Goal: Task Accomplishment & Management: Complete application form

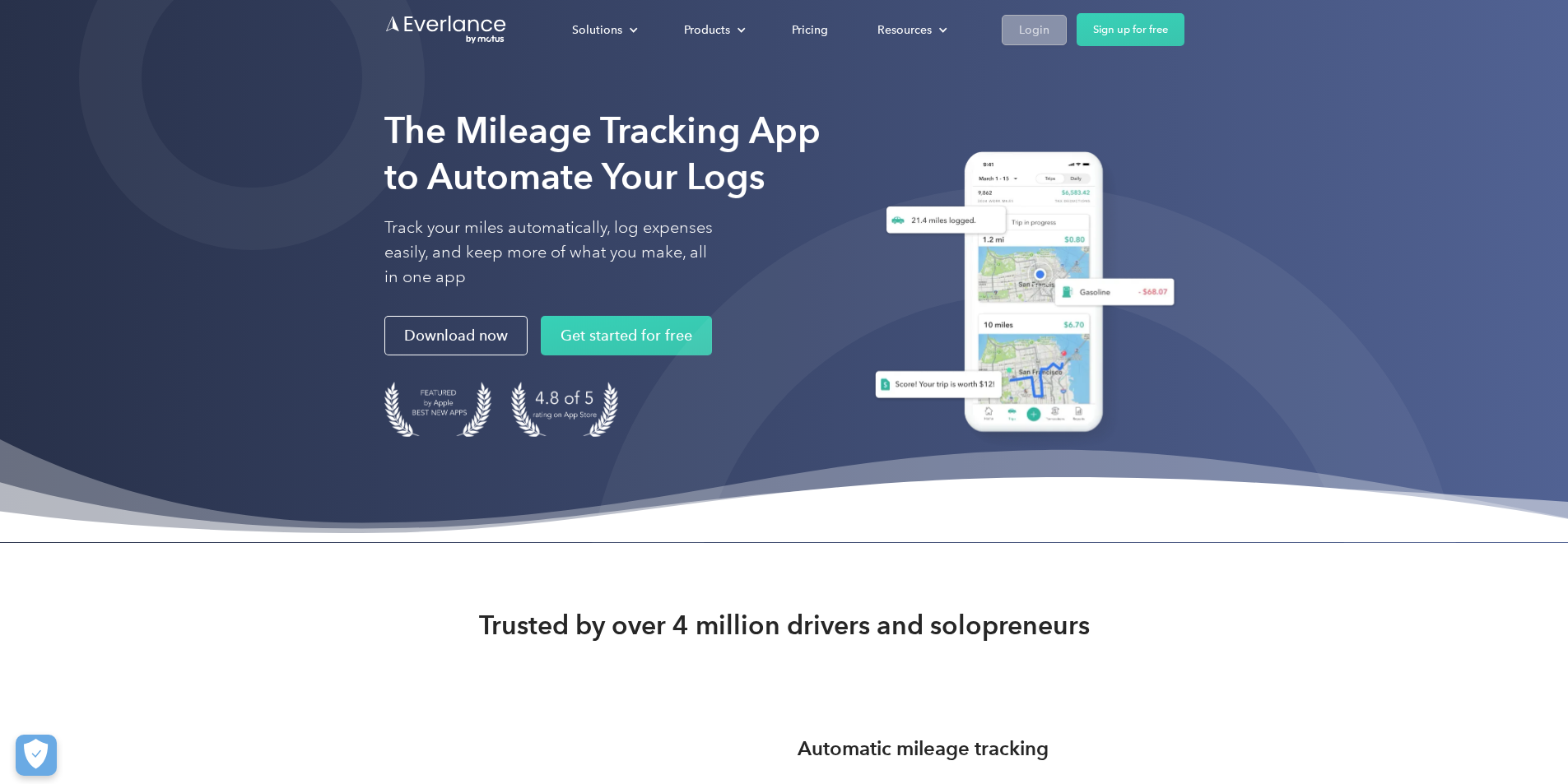
click at [1067, 20] on link "Login" at bounding box center [1034, 29] width 65 height 30
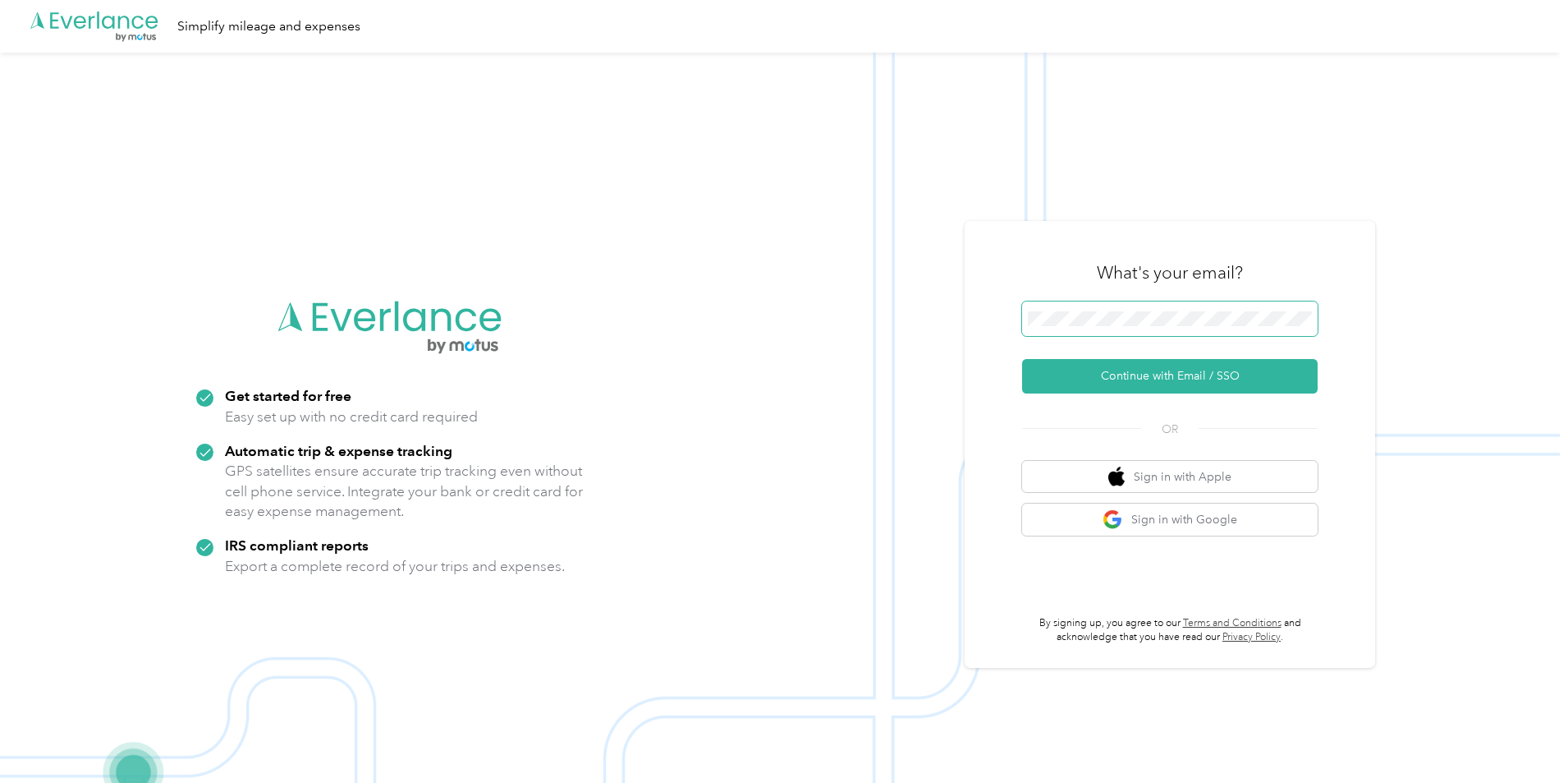
click at [1108, 326] on span at bounding box center [1169, 318] width 295 height 35
click at [1114, 382] on button "Continue with Email / SSO" at bounding box center [1169, 376] width 295 height 35
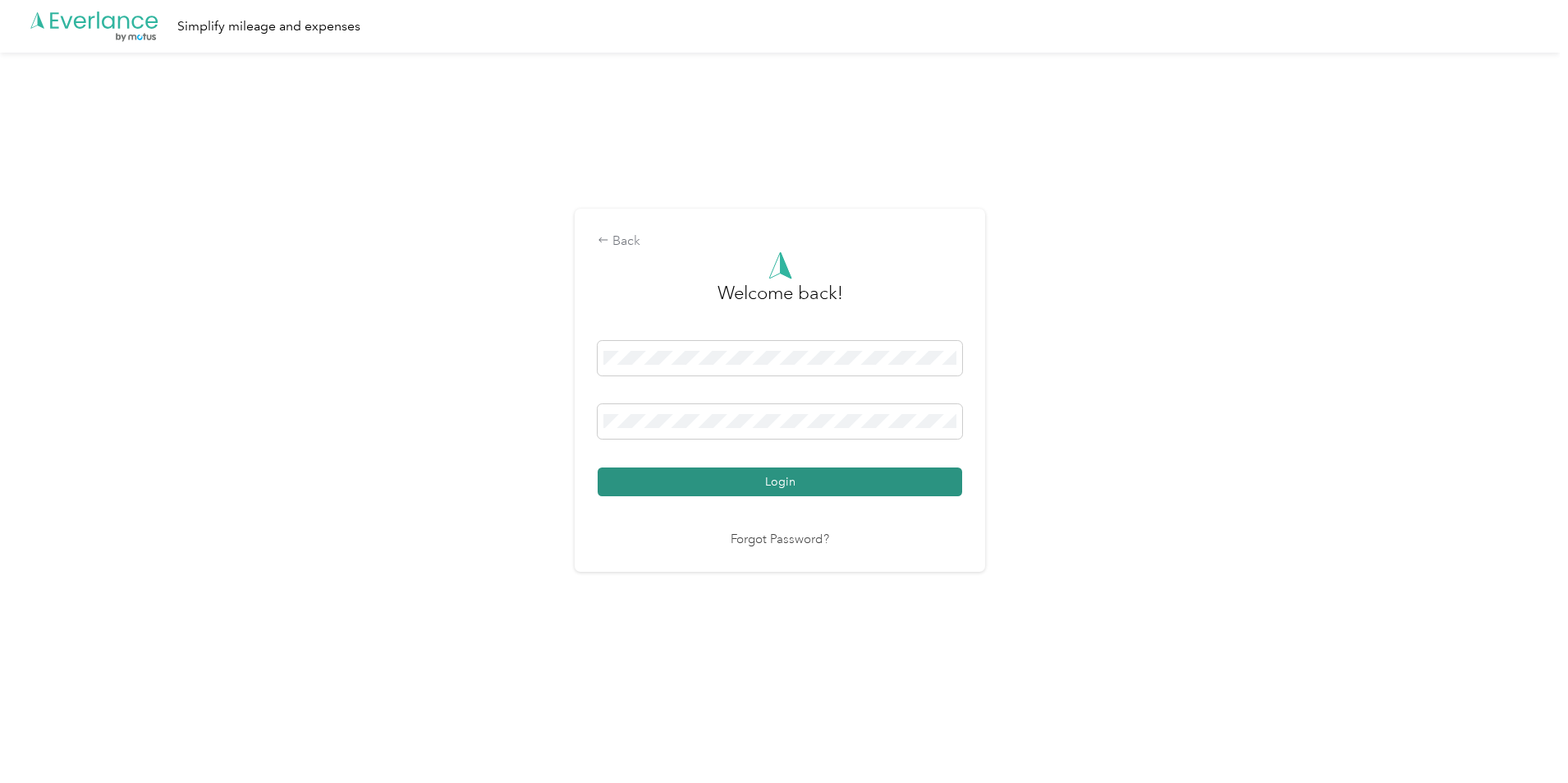
click at [751, 483] on button "Login" at bounding box center [780, 482] width 365 height 29
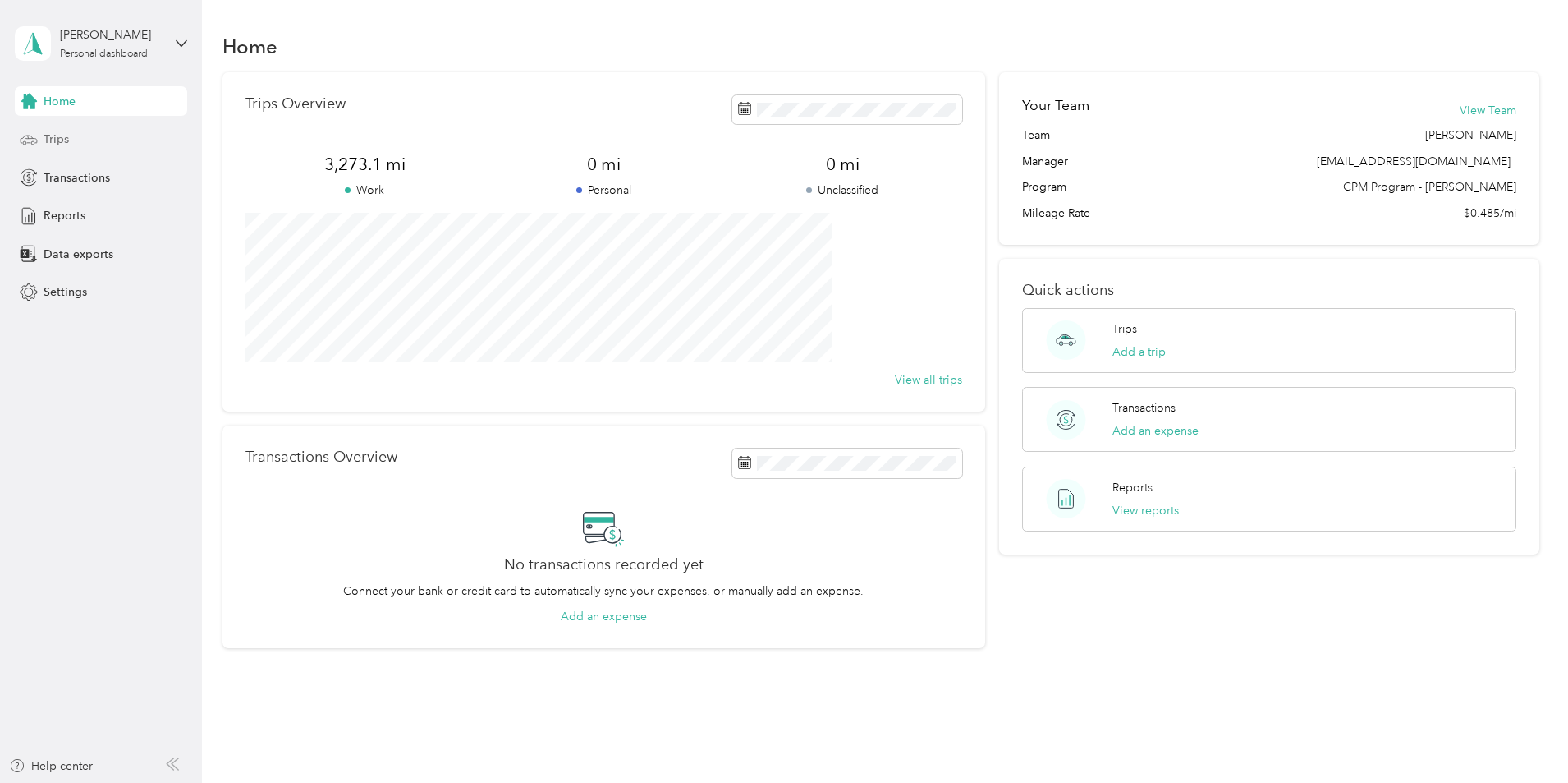
click at [78, 141] on div "Trips" at bounding box center [101, 139] width 172 height 30
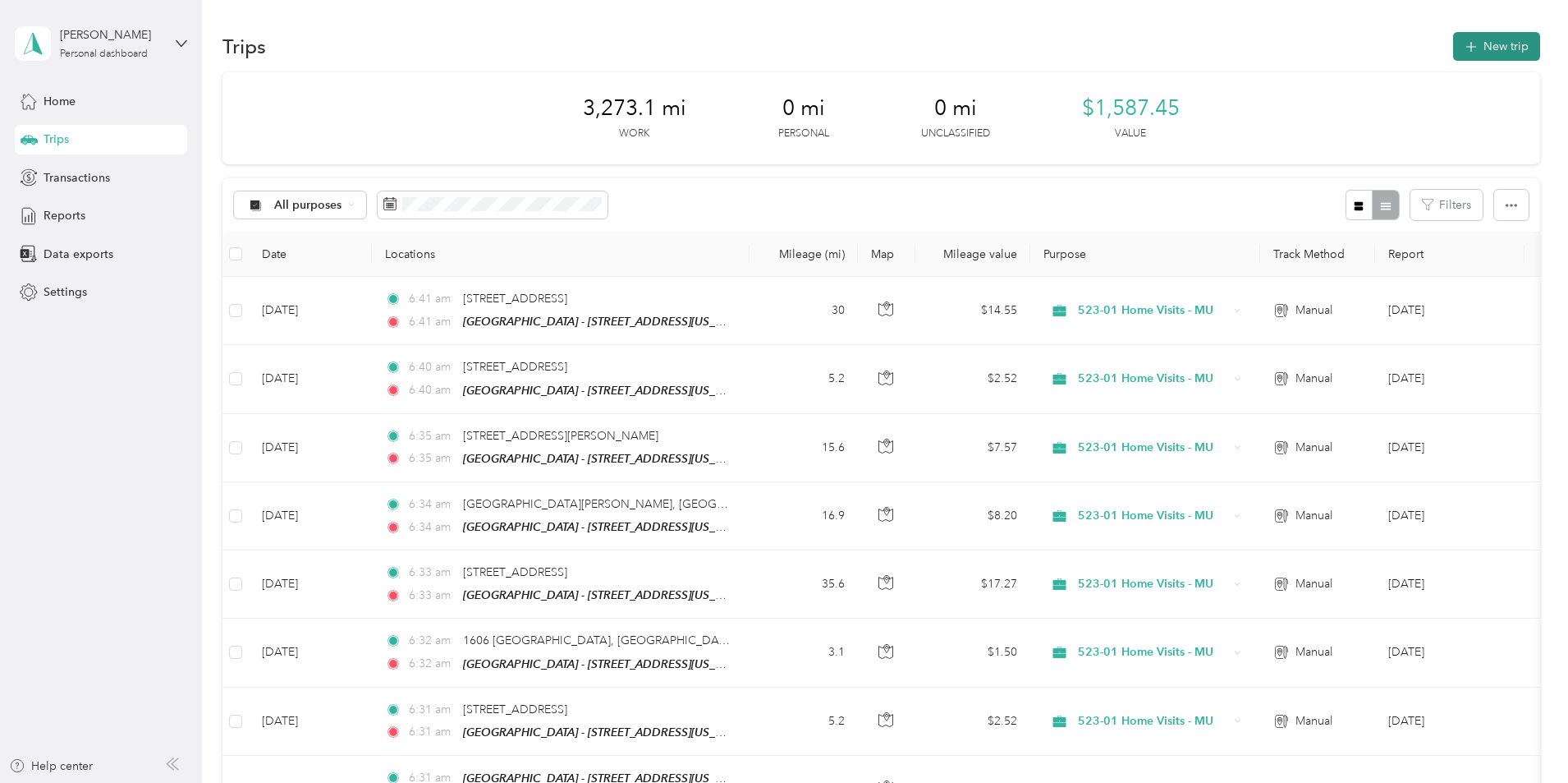
click at [1453, 56] on button "New trip" at bounding box center [1496, 46] width 87 height 29
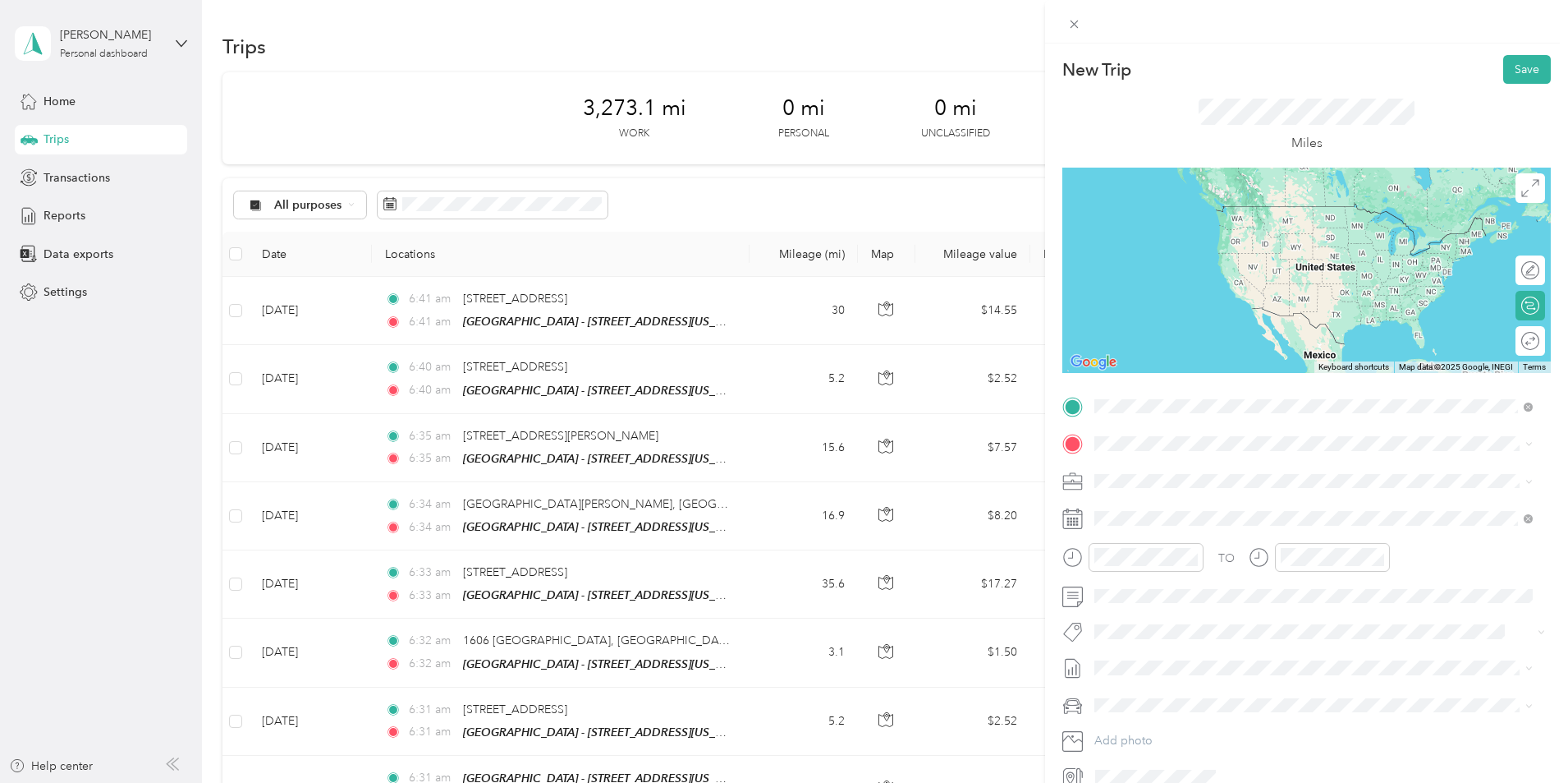
click at [1149, 469] on span "[STREET_ADDRESS][US_STATE]" at bounding box center [1207, 466] width 164 height 15
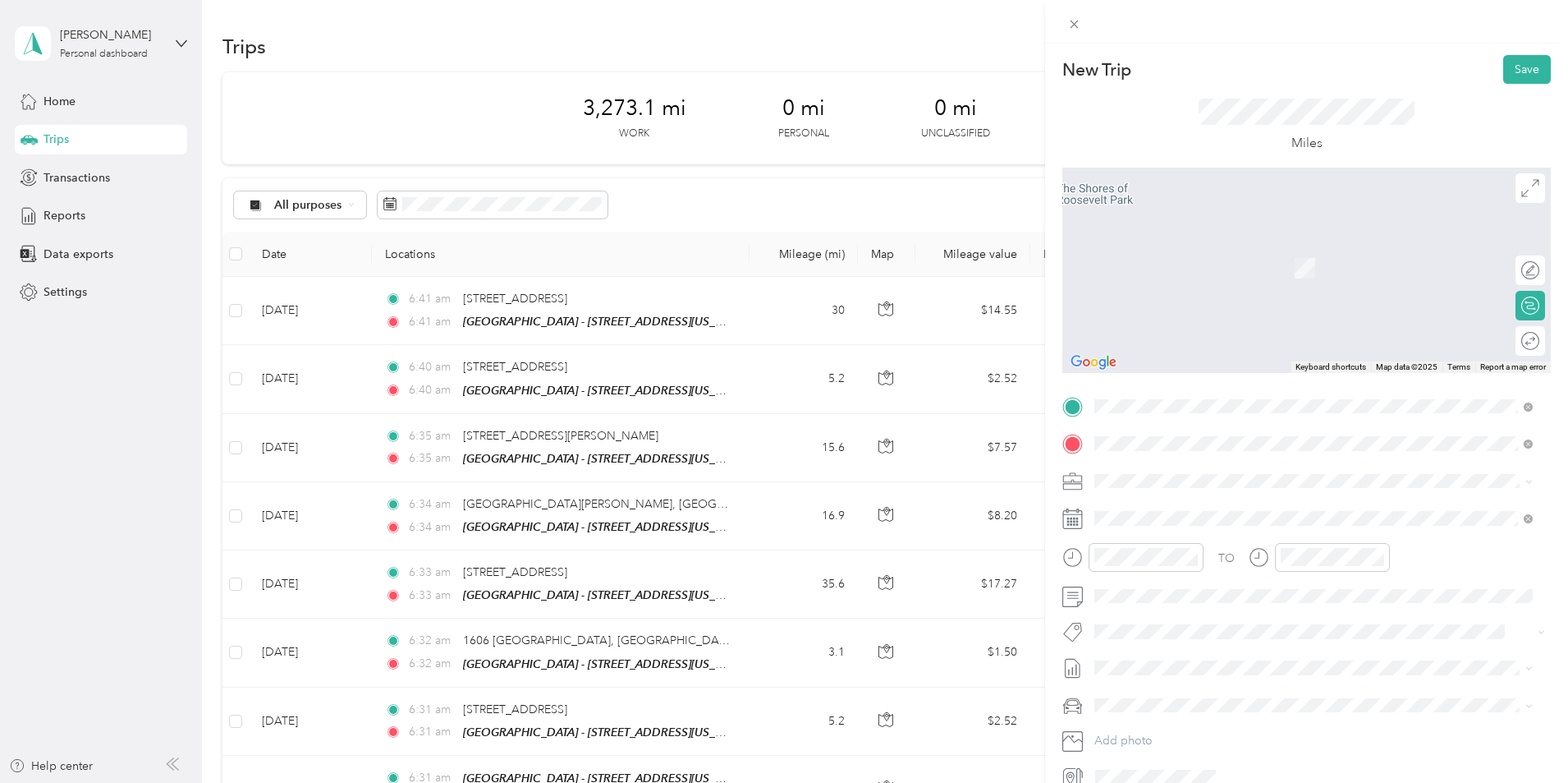
click at [1206, 523] on div "TEAM Muskegon - [STREET_ADDRESS][US_STATE]" at bounding box center [1241, 522] width 233 height 41
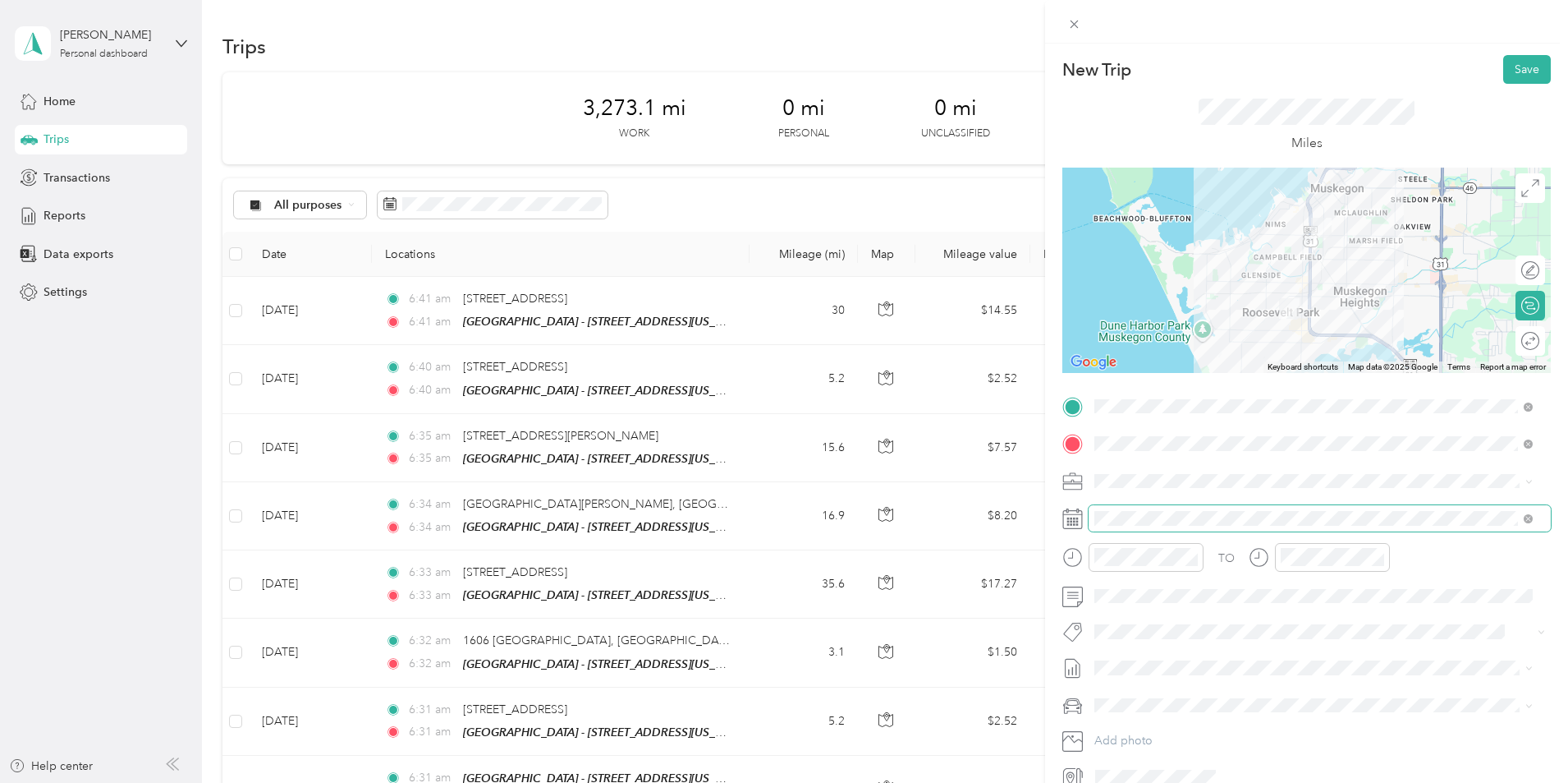
click at [1143, 527] on span at bounding box center [1319, 518] width 462 height 26
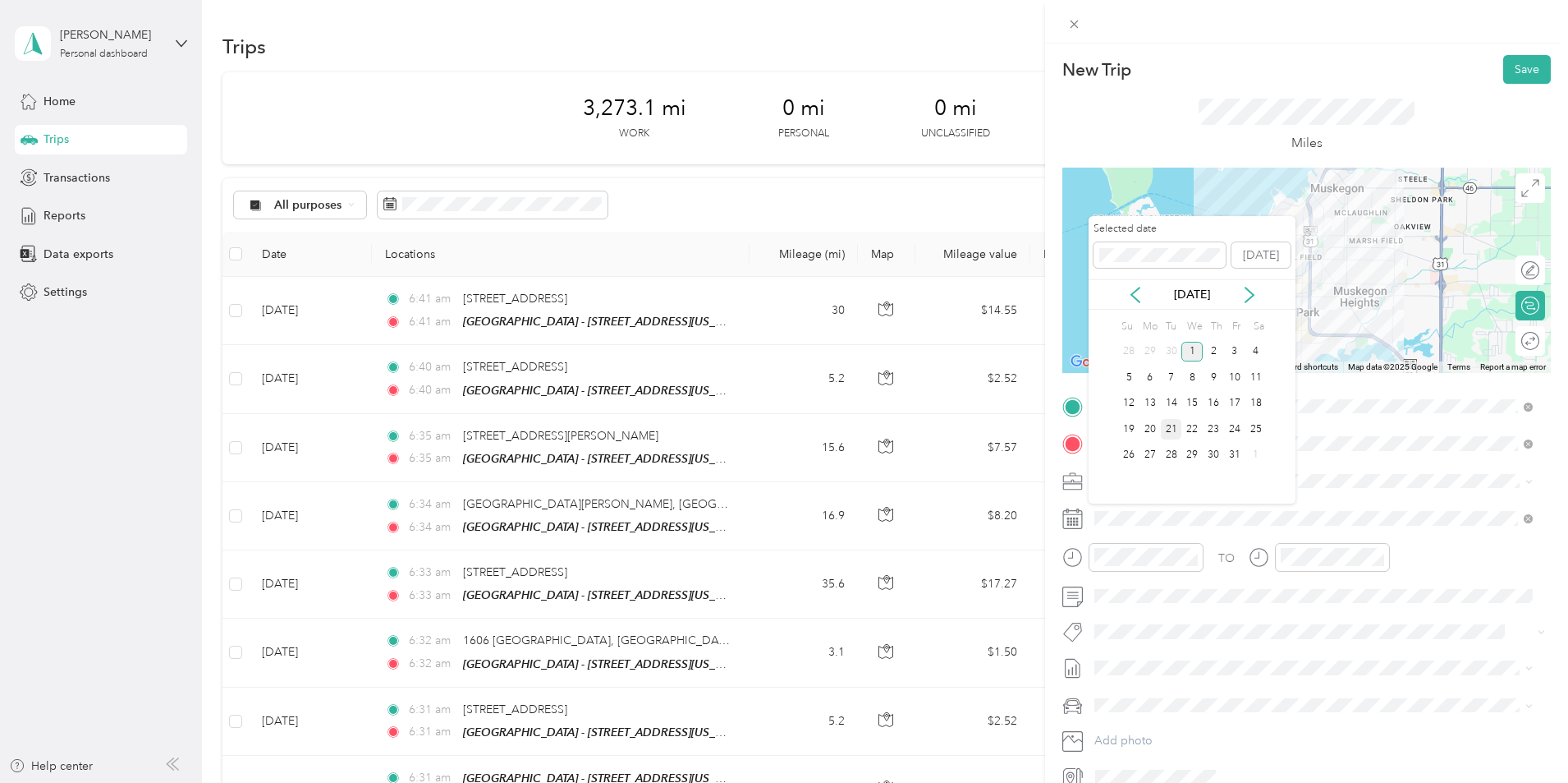
click at [1164, 426] on div "21" at bounding box center [1171, 429] width 21 height 20
click at [1137, 292] on icon at bounding box center [1135, 294] width 16 height 16
click at [1168, 428] on div "23" at bounding box center [1171, 429] width 21 height 20
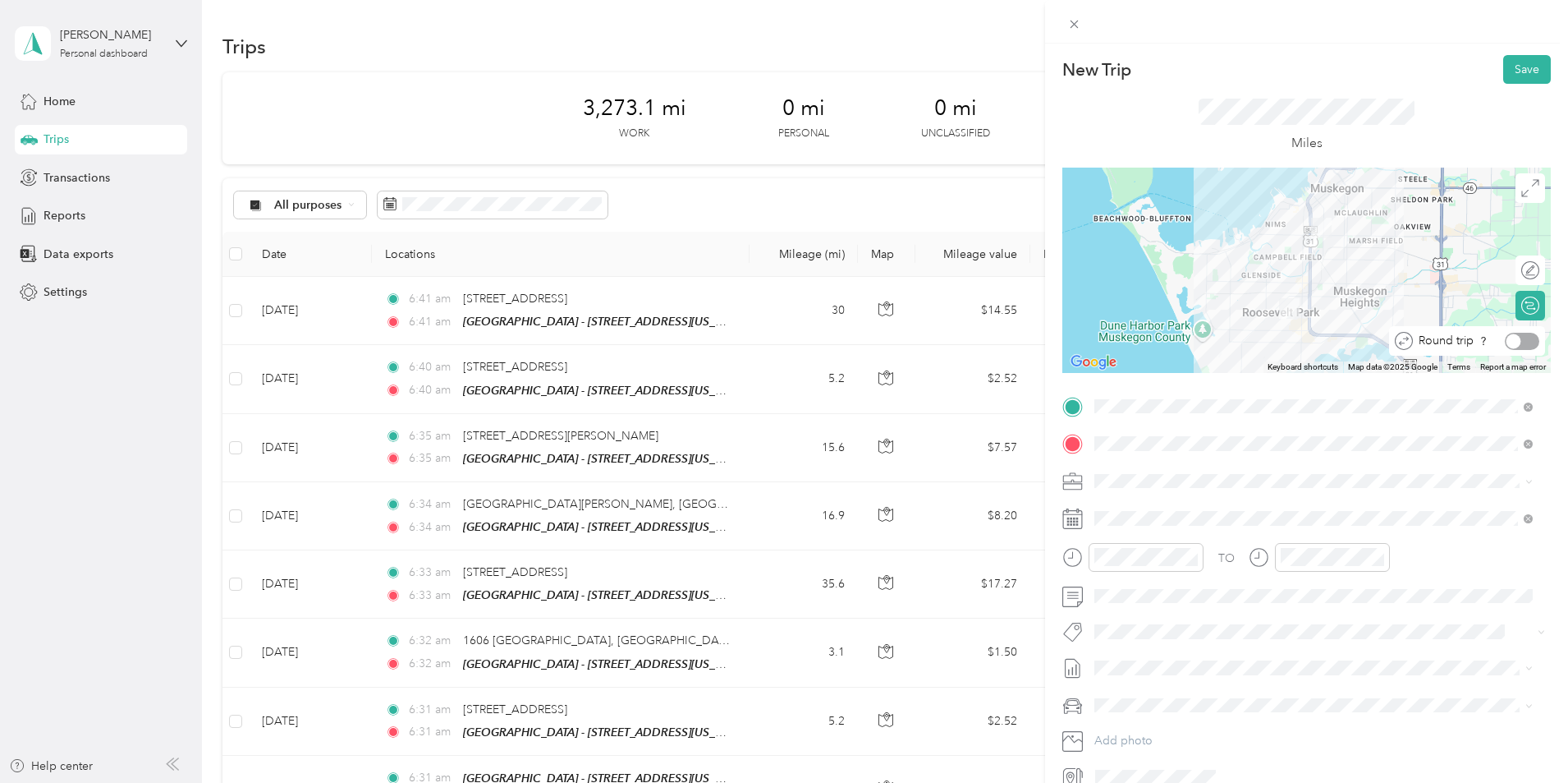
click at [1515, 341] on div at bounding box center [1522, 342] width 35 height 17
click at [1521, 62] on button "Save" at bounding box center [1526, 70] width 47 height 29
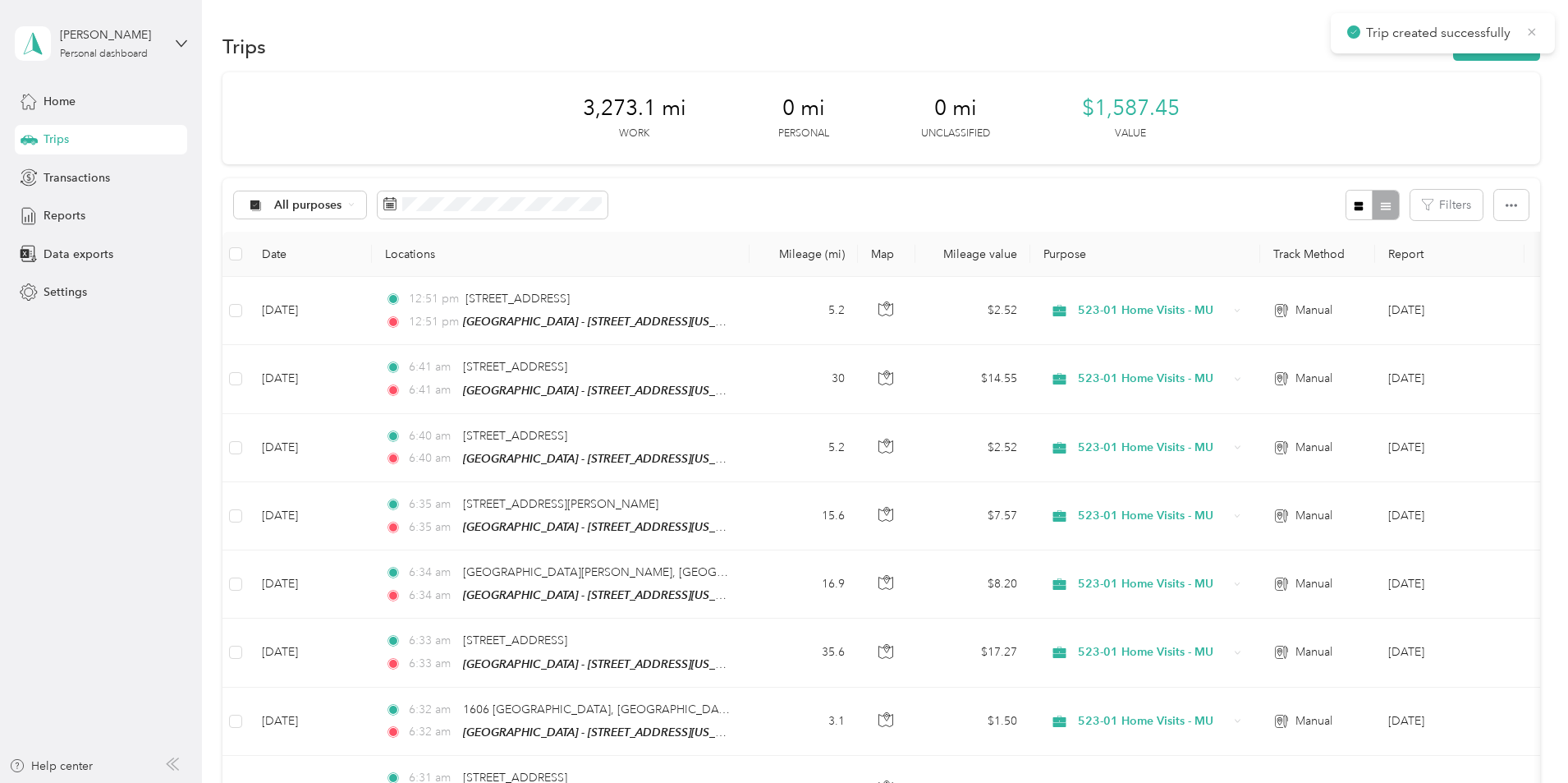
click at [1530, 37] on icon at bounding box center [1532, 31] width 14 height 15
click at [1453, 45] on button "New trip" at bounding box center [1496, 46] width 87 height 29
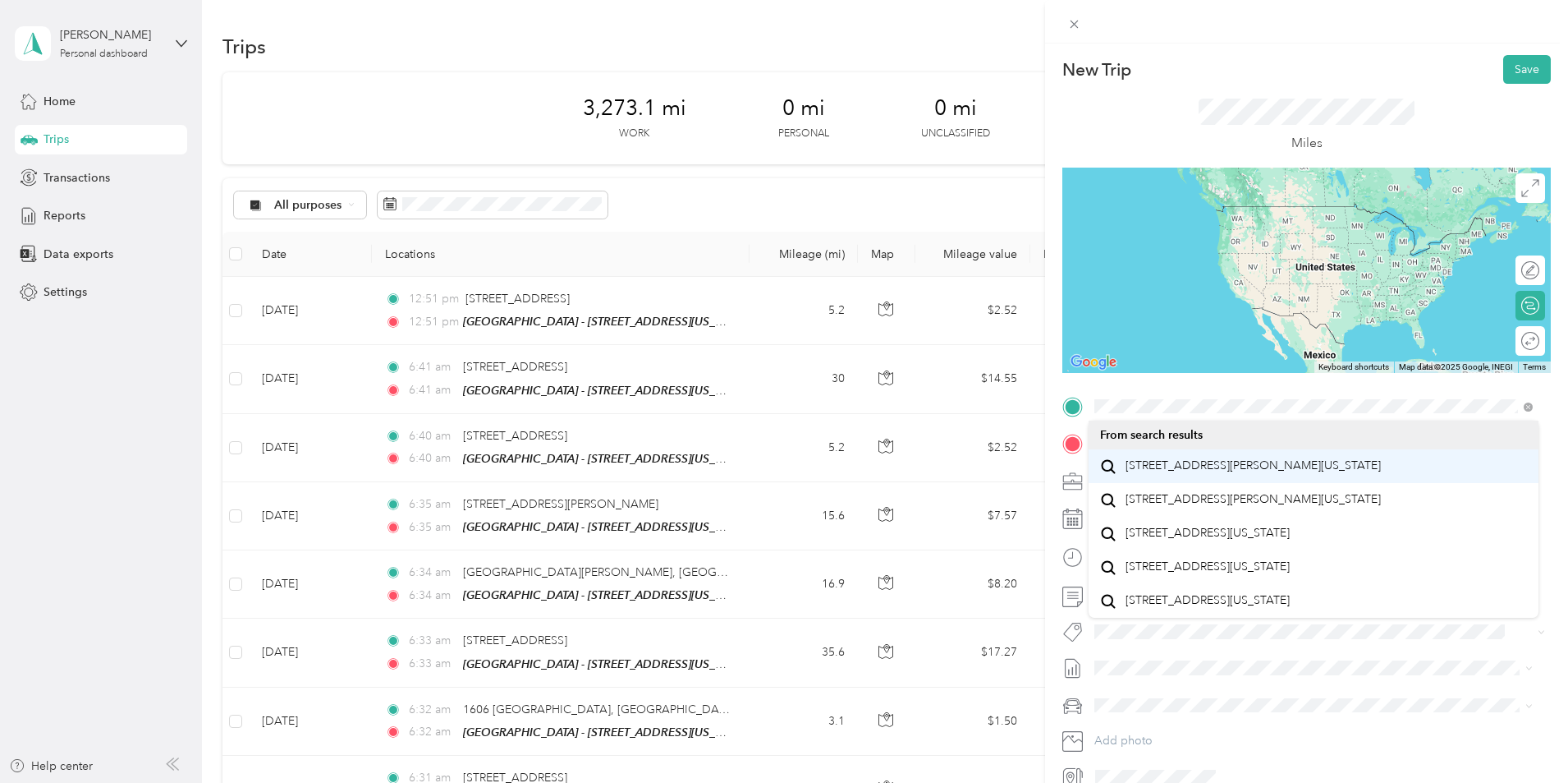
click at [1163, 462] on span "[STREET_ADDRESS][PERSON_NAME][US_STATE]" at bounding box center [1253, 466] width 255 height 15
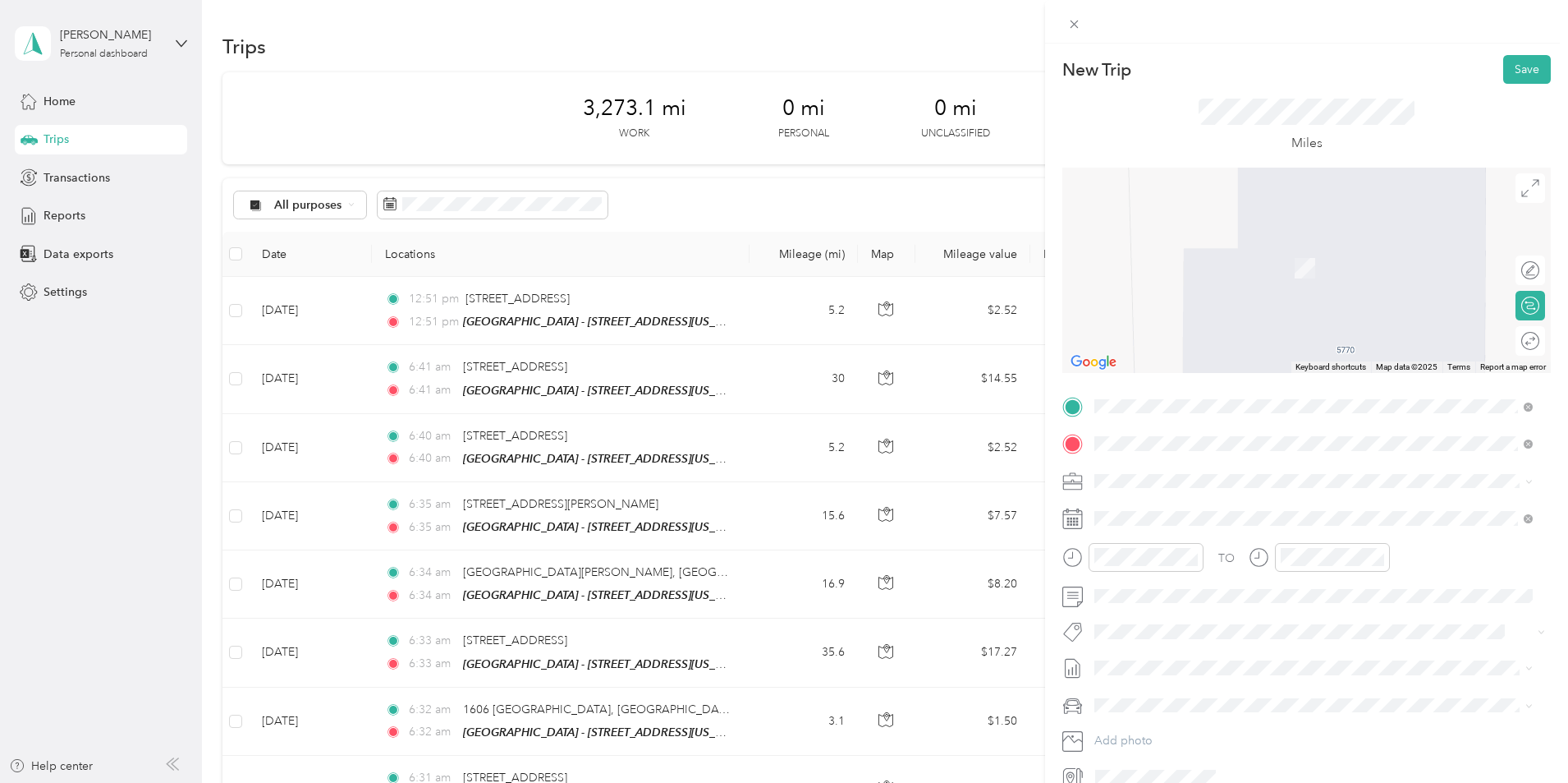
click at [1181, 494] on li "TEAM Muskegon - [STREET_ADDRESS][US_STATE]" at bounding box center [1313, 521] width 450 height 57
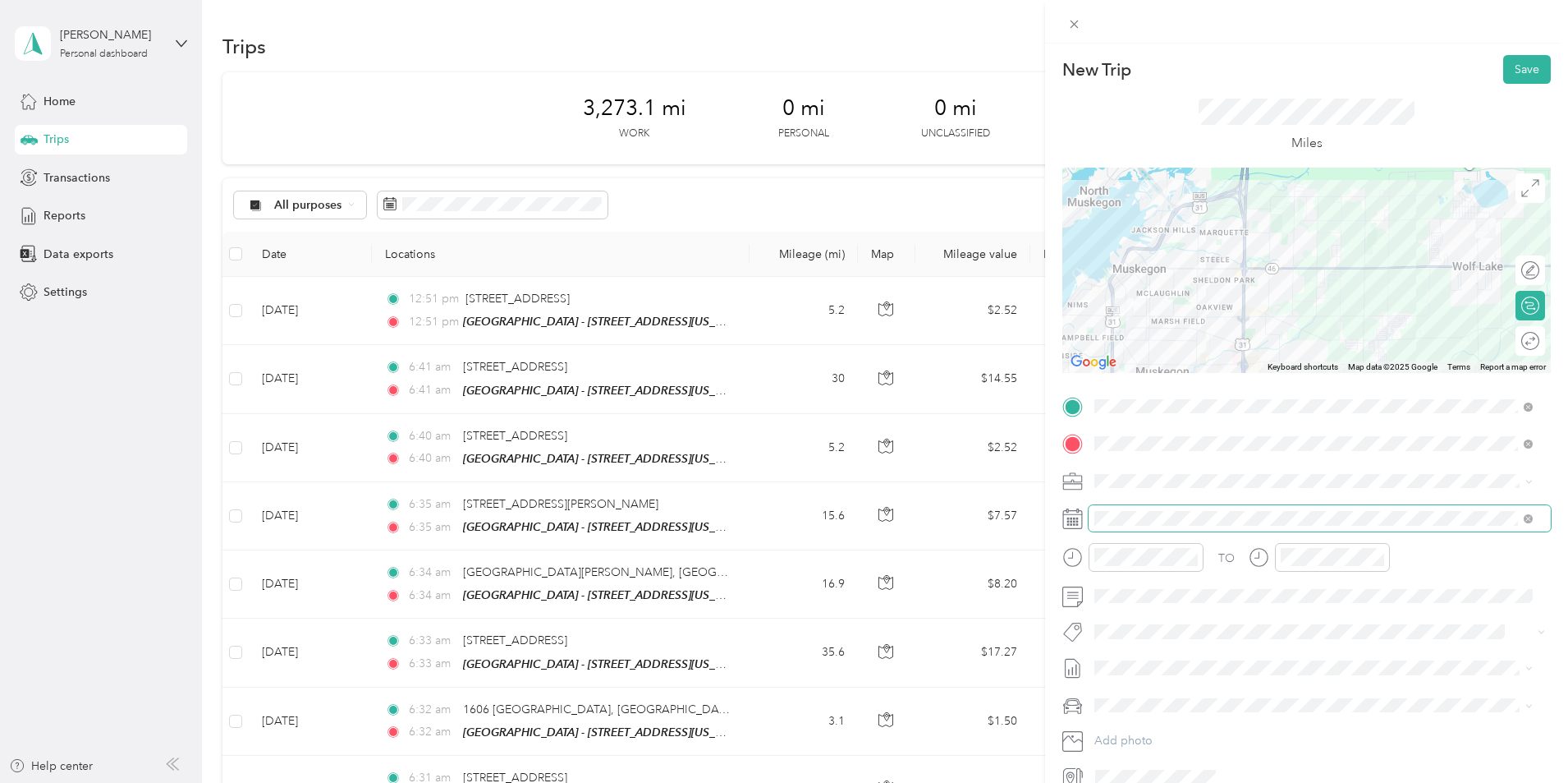
click at [1135, 526] on span at bounding box center [1319, 518] width 462 height 26
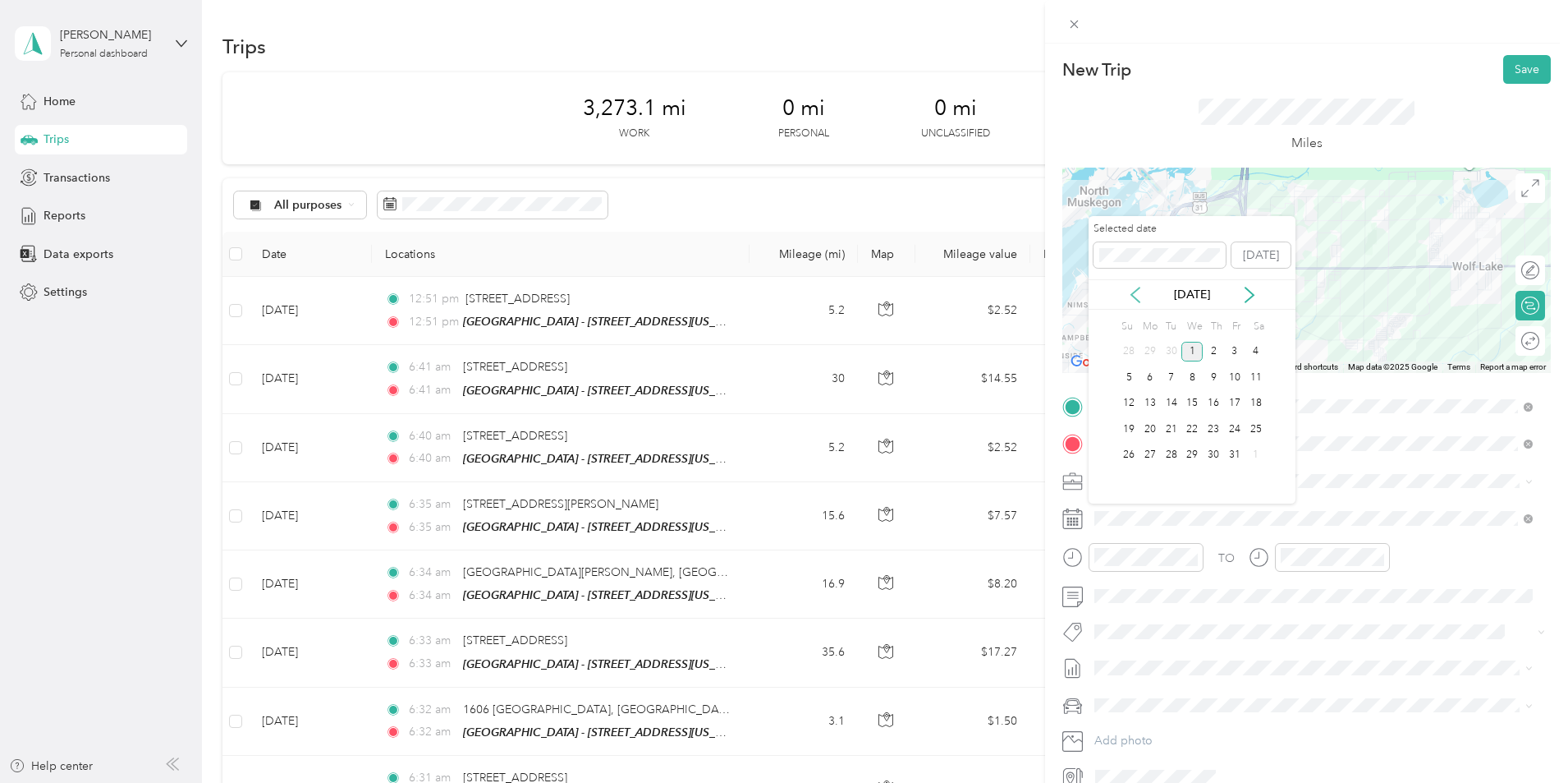
click at [1132, 298] on icon at bounding box center [1135, 294] width 16 height 16
click at [1169, 431] on div "23" at bounding box center [1171, 429] width 21 height 20
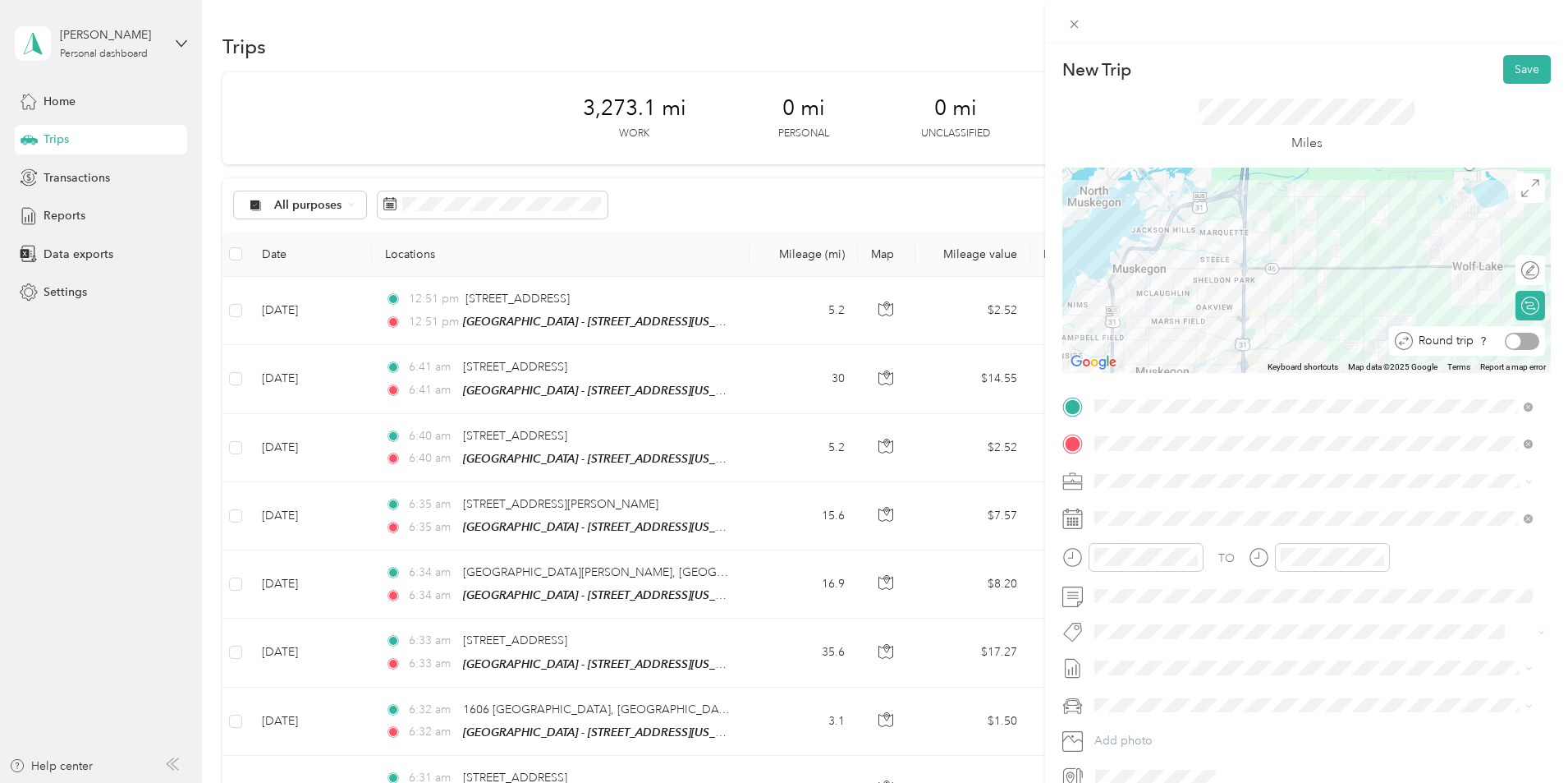
click at [1510, 345] on div at bounding box center [1522, 342] width 35 height 17
click at [1504, 79] on button "Save" at bounding box center [1526, 70] width 47 height 29
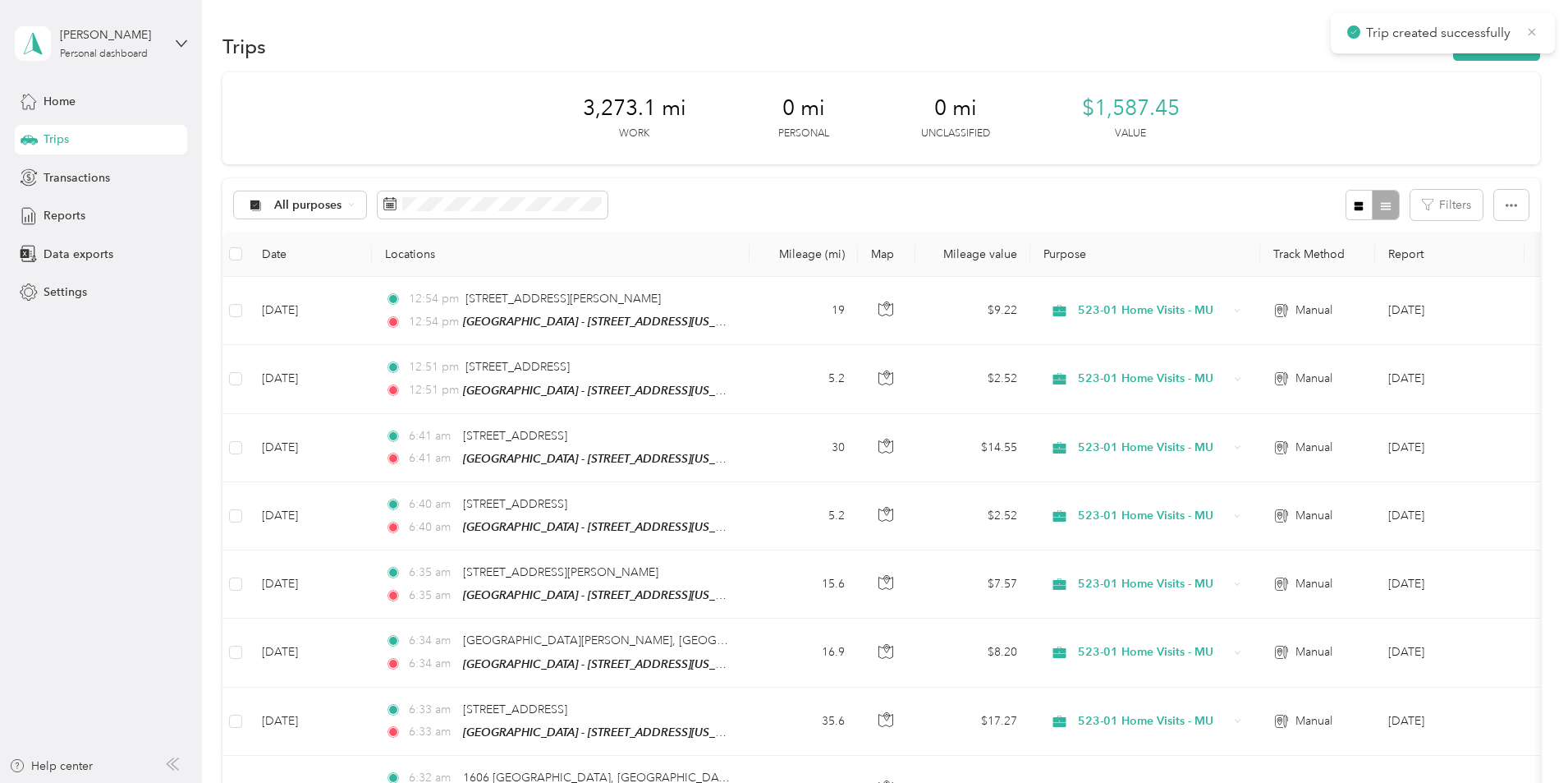
click at [1529, 35] on icon at bounding box center [1532, 32] width 8 height 8
click at [1453, 46] on button "New trip" at bounding box center [1496, 46] width 87 height 29
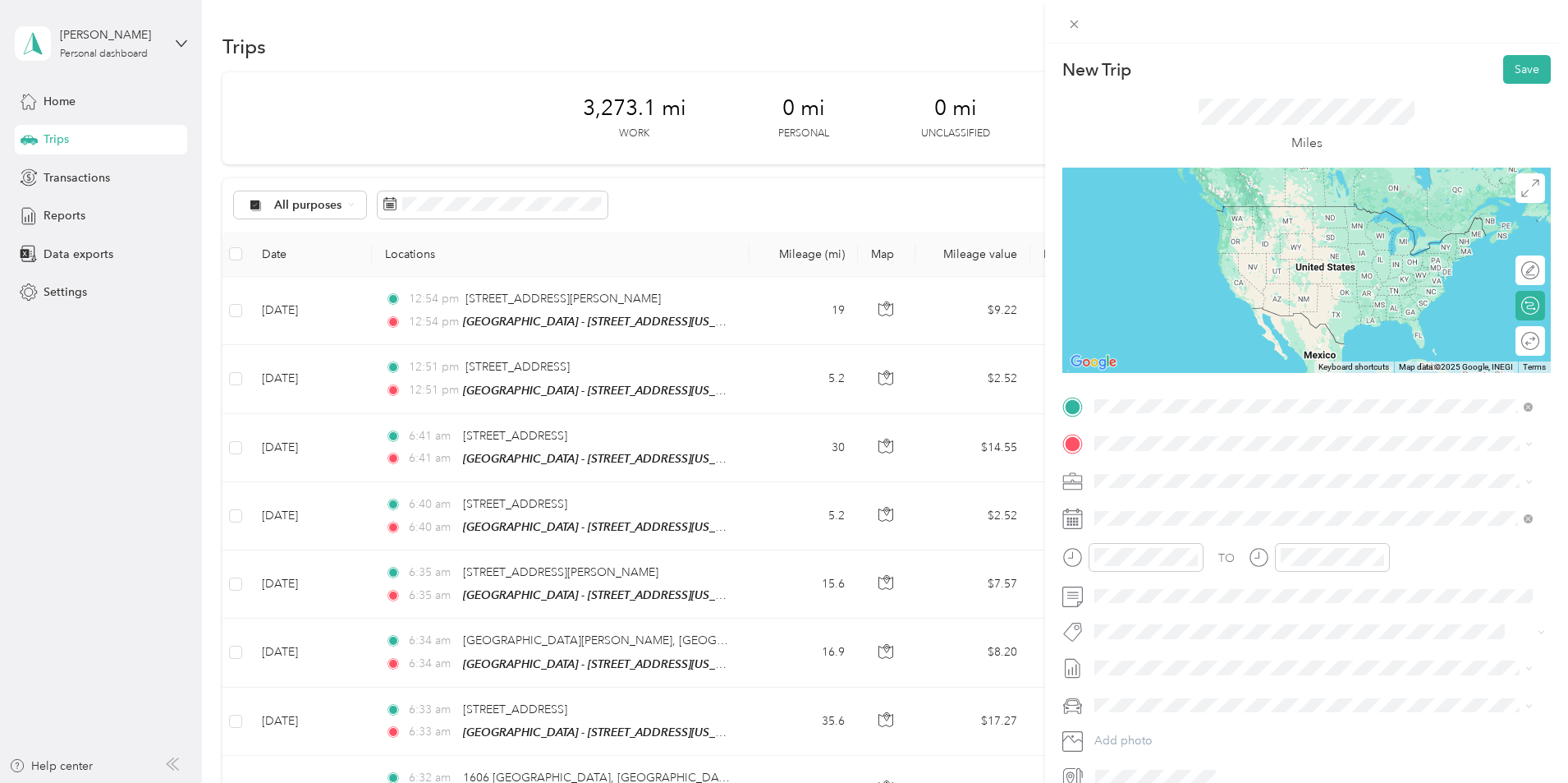
click at [1194, 473] on span "[STREET_ADDRESS][US_STATE]" at bounding box center [1207, 466] width 164 height 15
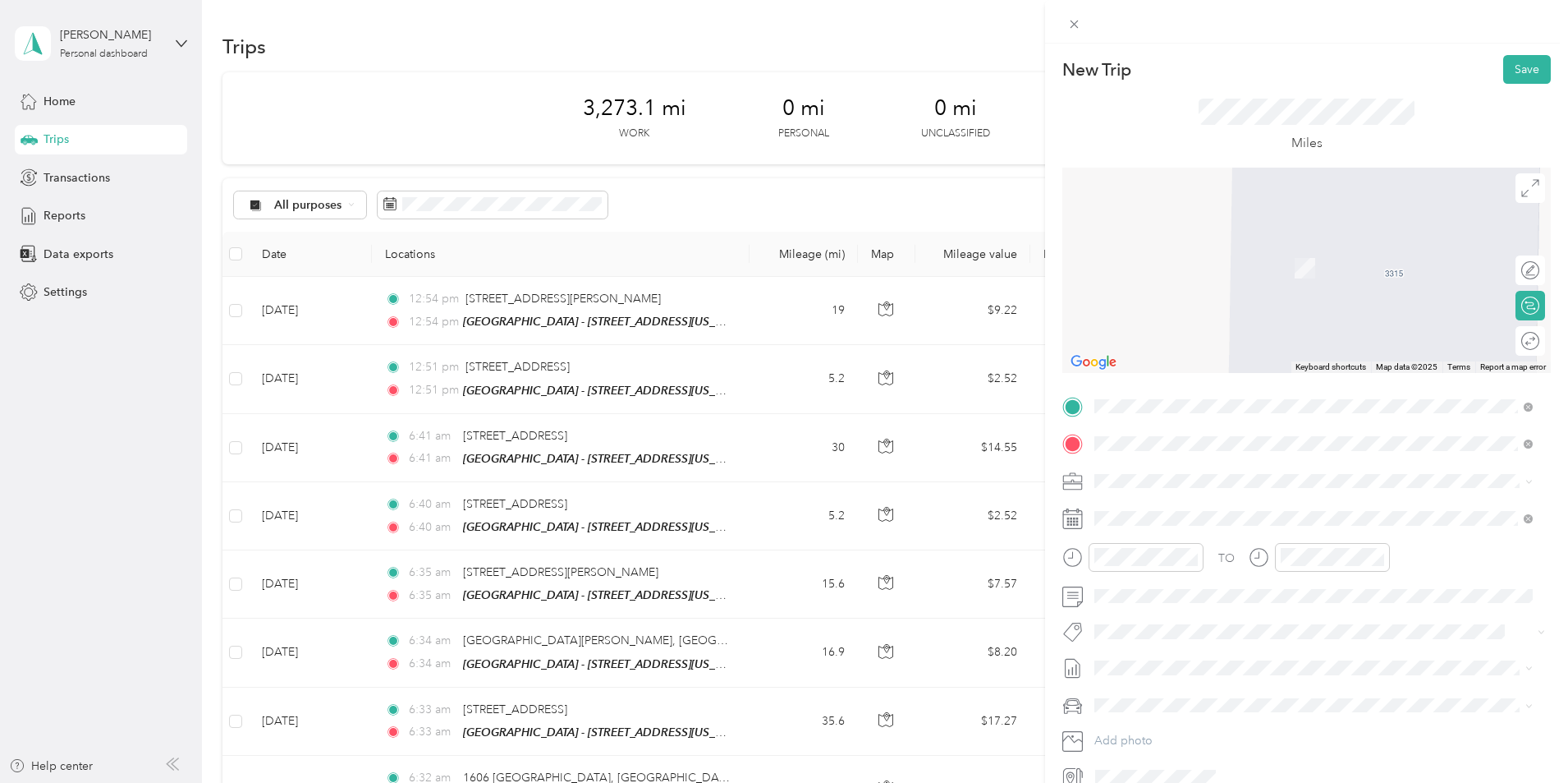
click at [1220, 536] on span "[STREET_ADDRESS][US_STATE]" at bounding box center [1207, 532] width 164 height 14
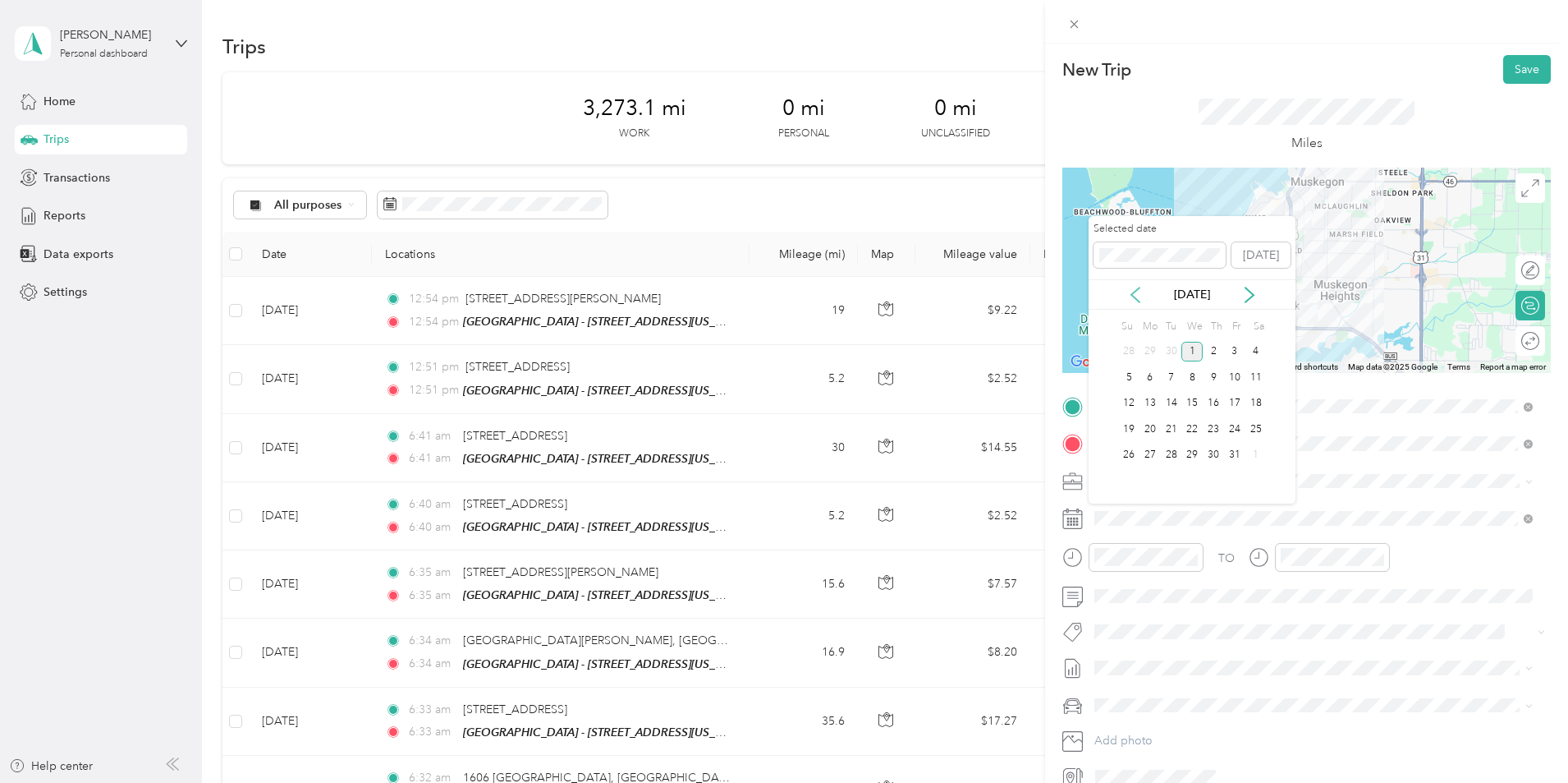
click at [1132, 293] on icon at bounding box center [1135, 294] width 8 height 15
click at [1178, 429] on div "23" at bounding box center [1171, 429] width 21 height 20
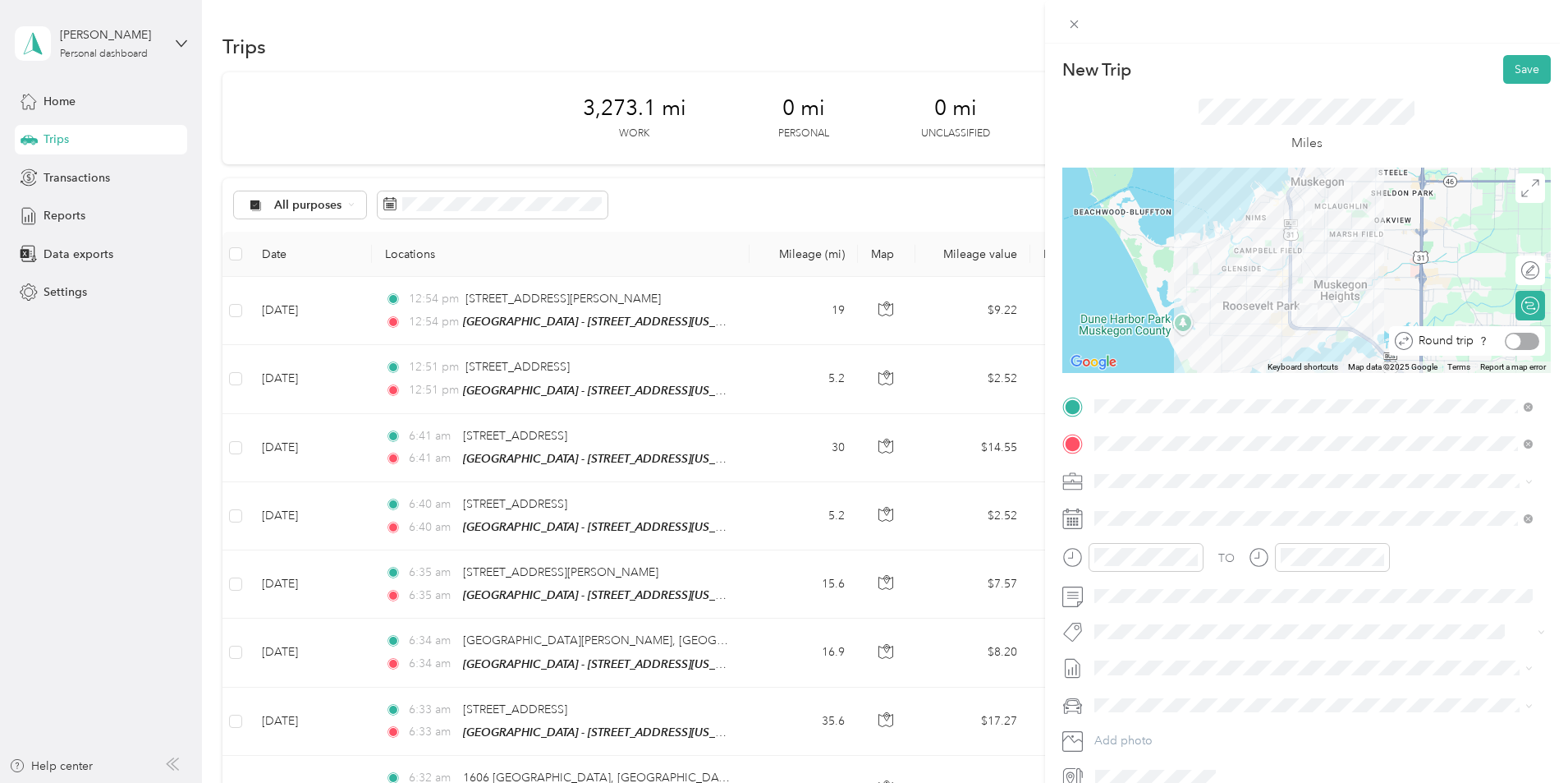
click at [1518, 339] on div at bounding box center [1522, 342] width 35 height 17
click at [1503, 79] on button "Save" at bounding box center [1526, 70] width 47 height 29
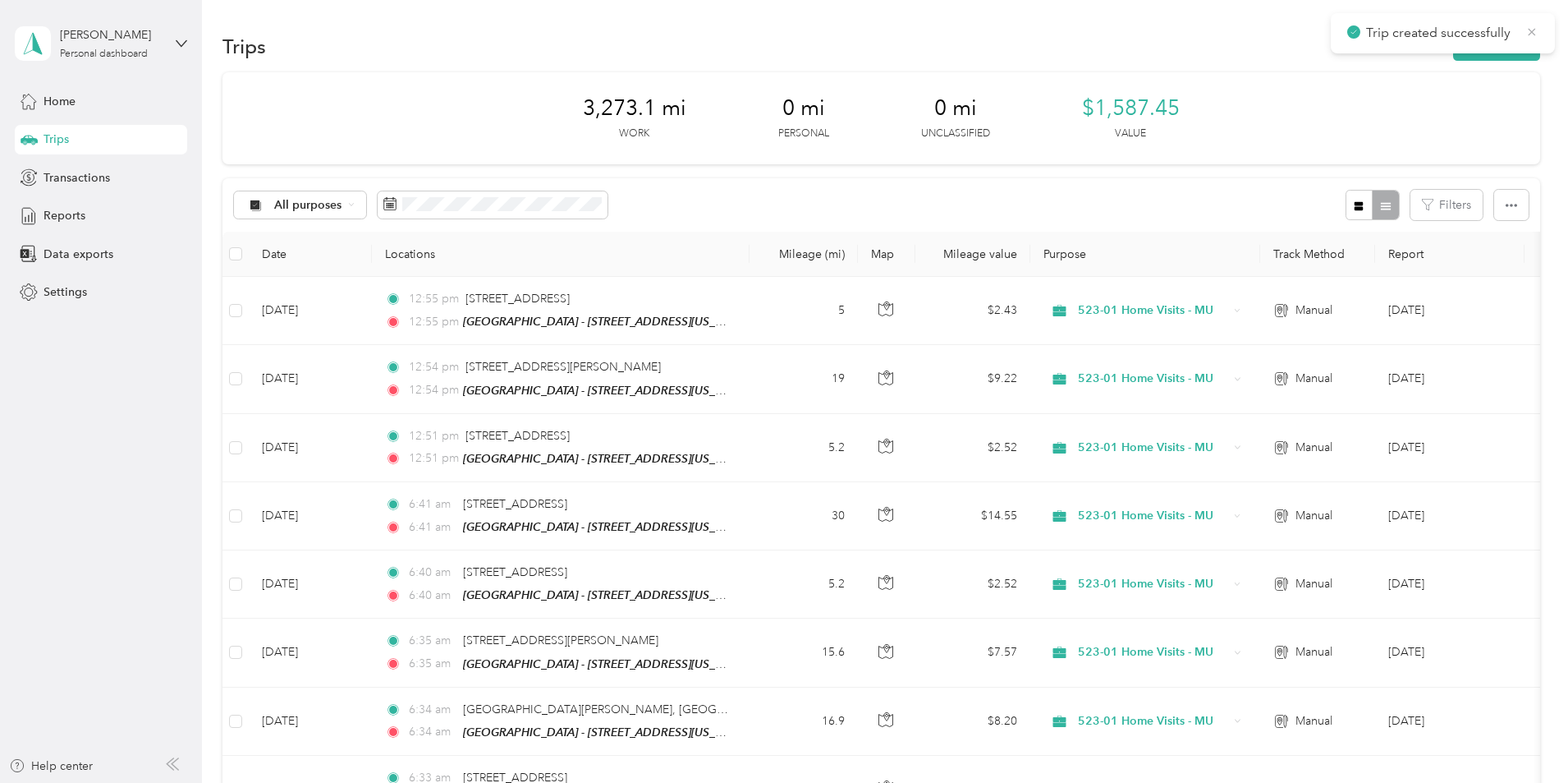
click at [1535, 28] on icon at bounding box center [1532, 31] width 14 height 15
click at [1453, 46] on button "New trip" at bounding box center [1496, 46] width 87 height 29
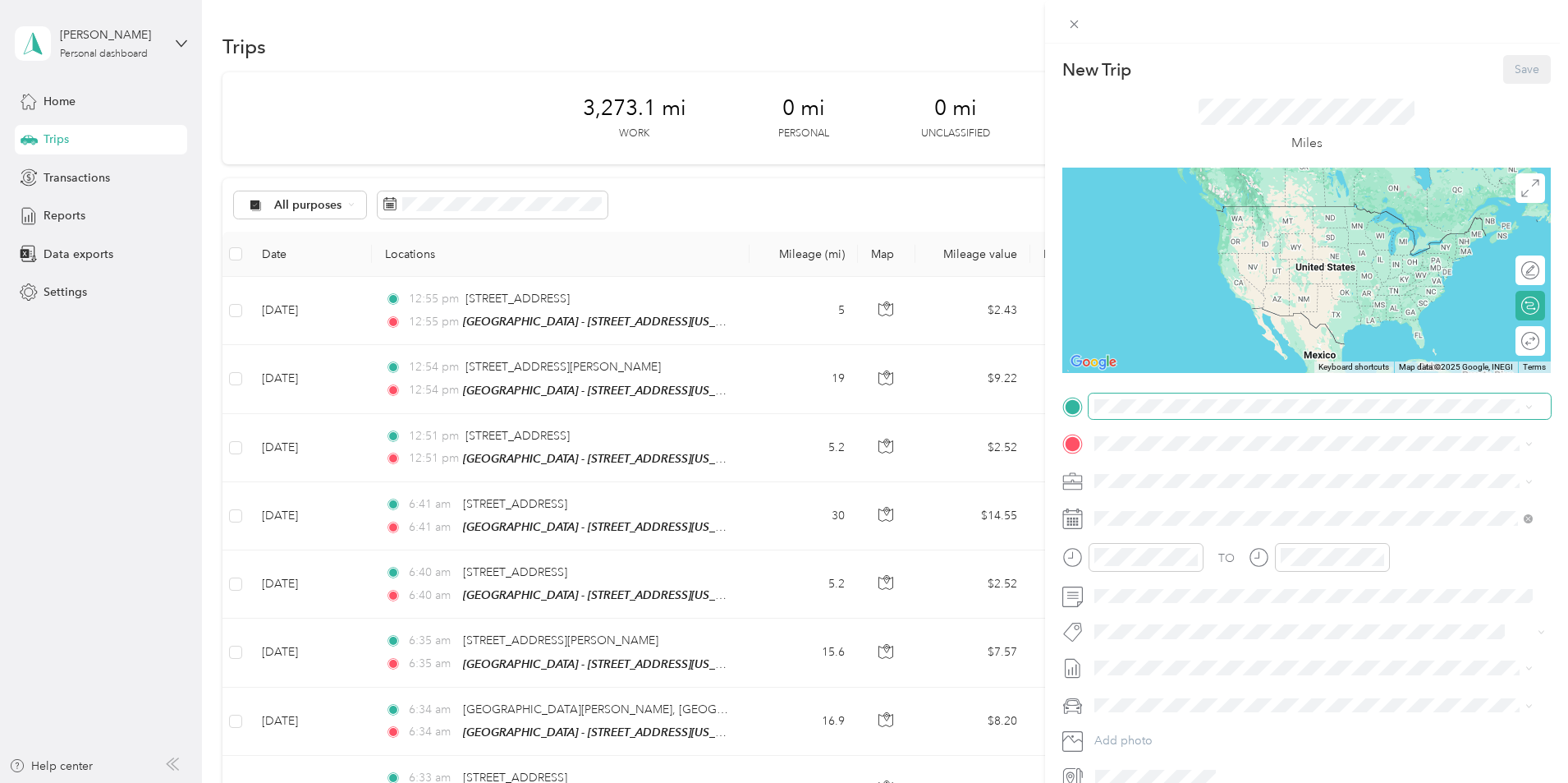
click at [1116, 416] on span at bounding box center [1319, 406] width 462 height 26
click at [1165, 473] on span "[STREET_ADDRESS][PERSON_NAME][US_STATE]" at bounding box center [1253, 466] width 255 height 15
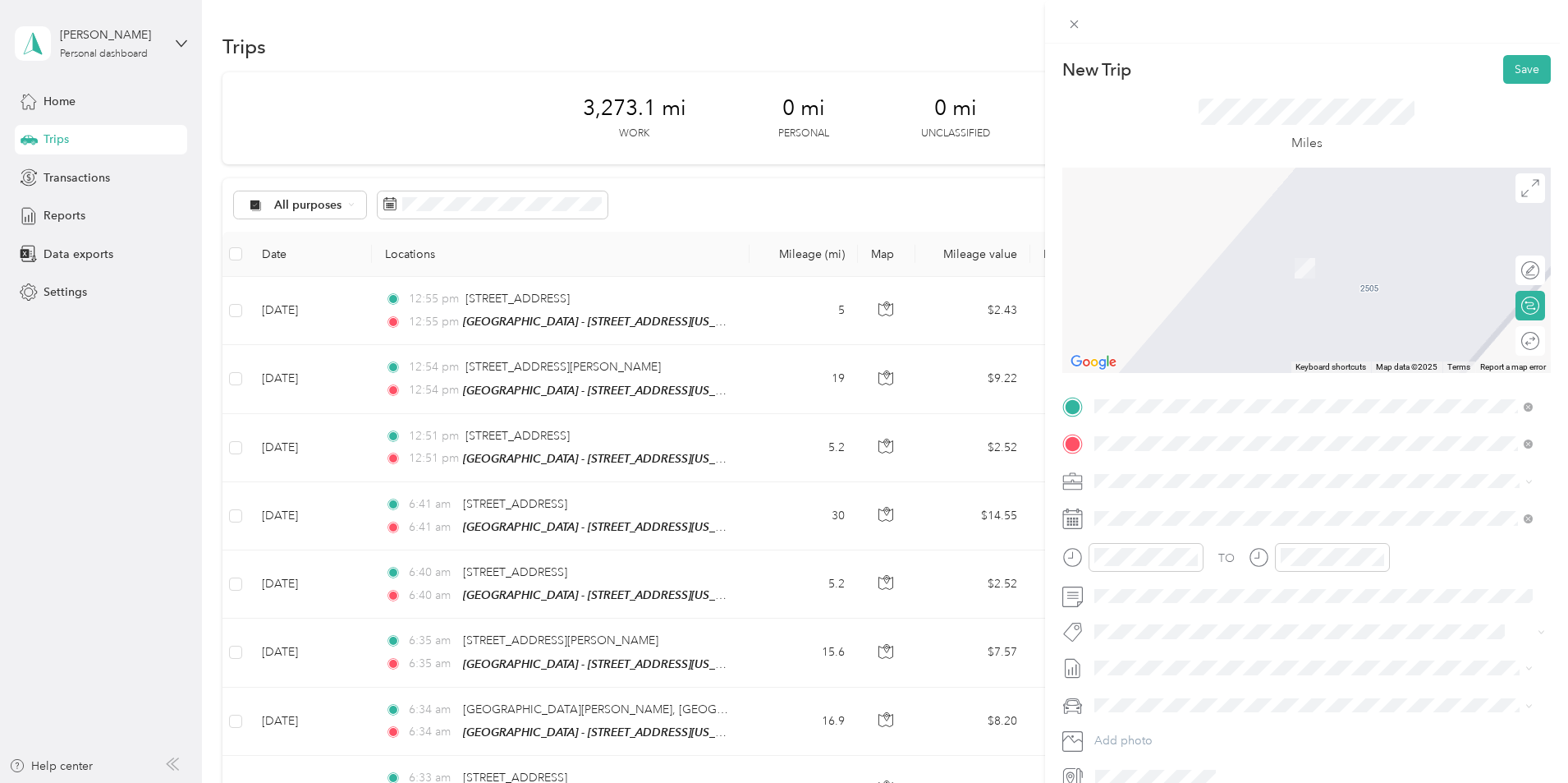
click at [1176, 501] on div "TEAM Muskegon - [STREET_ADDRESS]" at bounding box center [1241, 511] width 233 height 20
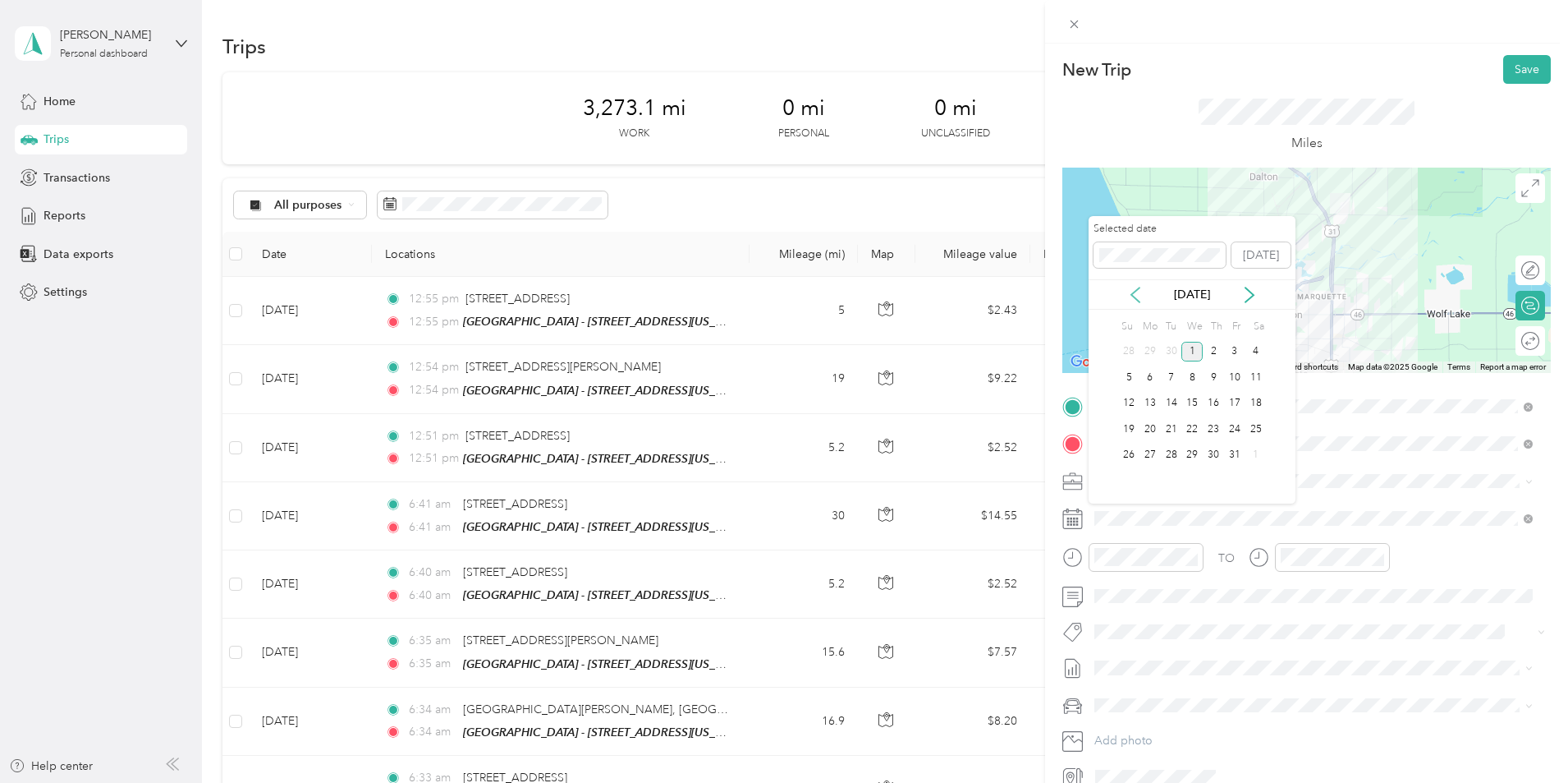
click at [1135, 297] on icon at bounding box center [1135, 294] width 8 height 15
click at [1197, 422] on div "24" at bounding box center [1192, 429] width 21 height 20
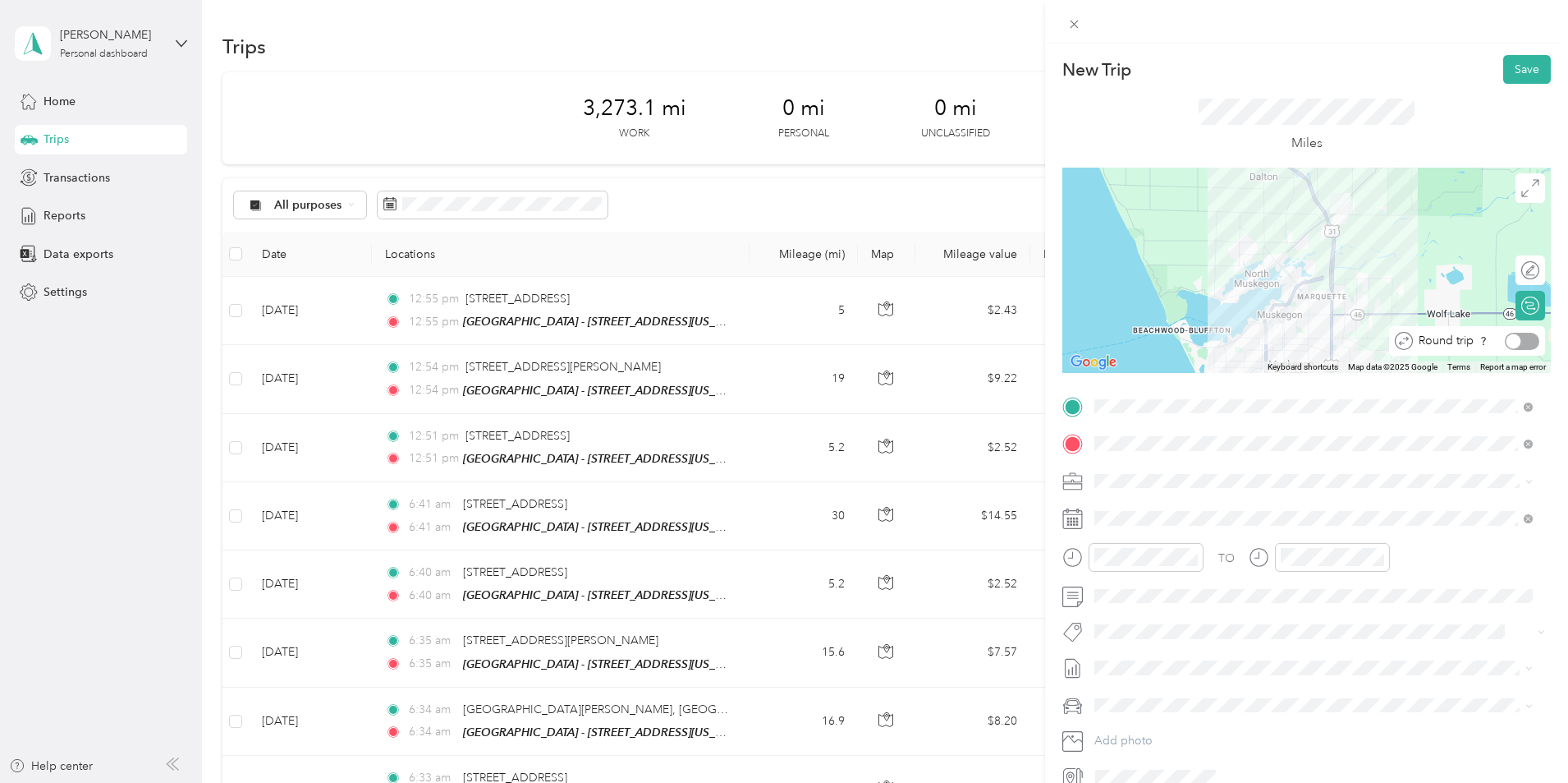
click at [1515, 340] on div at bounding box center [1522, 342] width 35 height 17
click at [1512, 64] on button "Save" at bounding box center [1526, 70] width 47 height 29
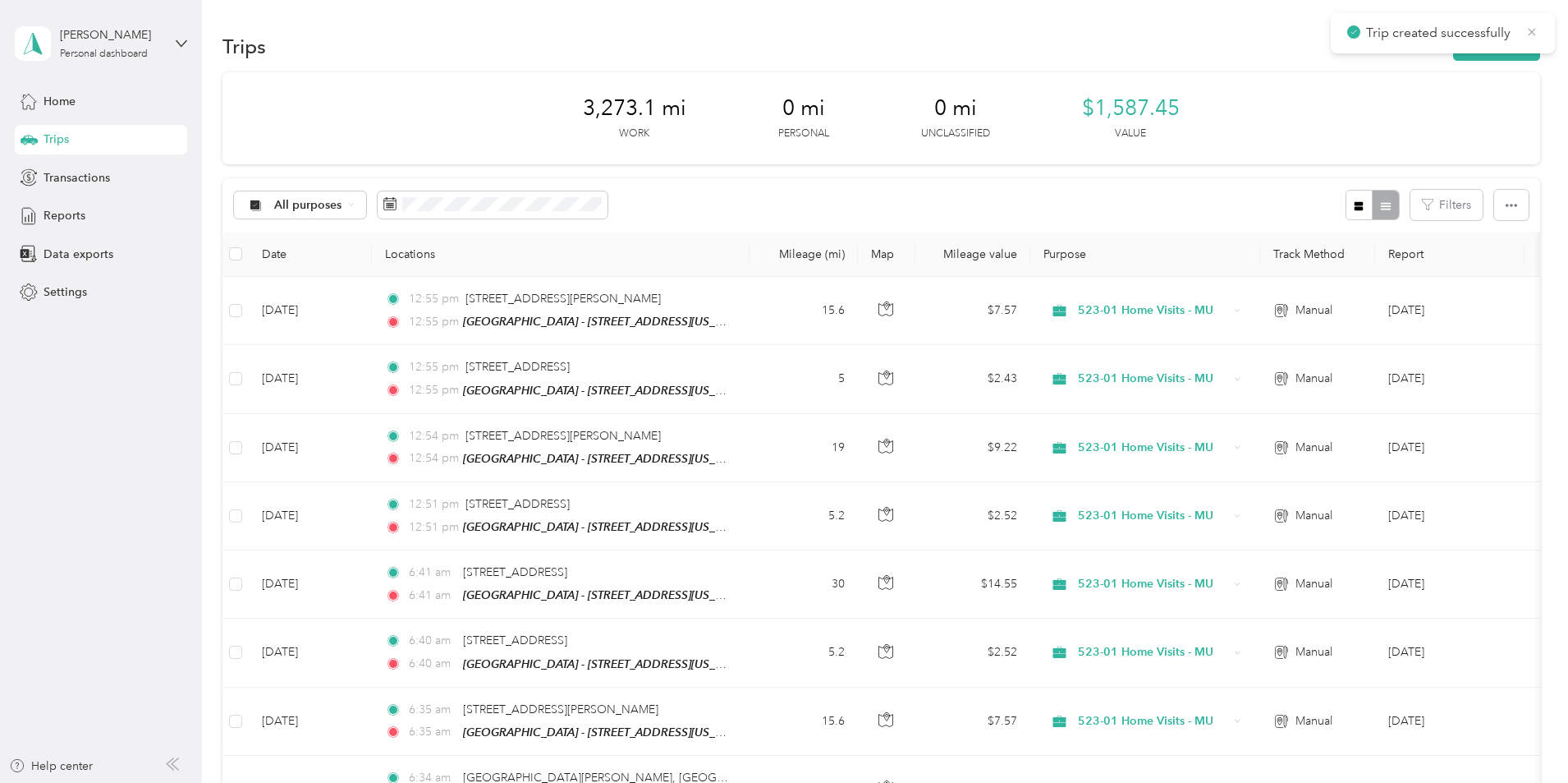
click at [1535, 31] on icon at bounding box center [1532, 31] width 14 height 15
click at [1453, 45] on button "New trip" at bounding box center [1496, 46] width 87 height 29
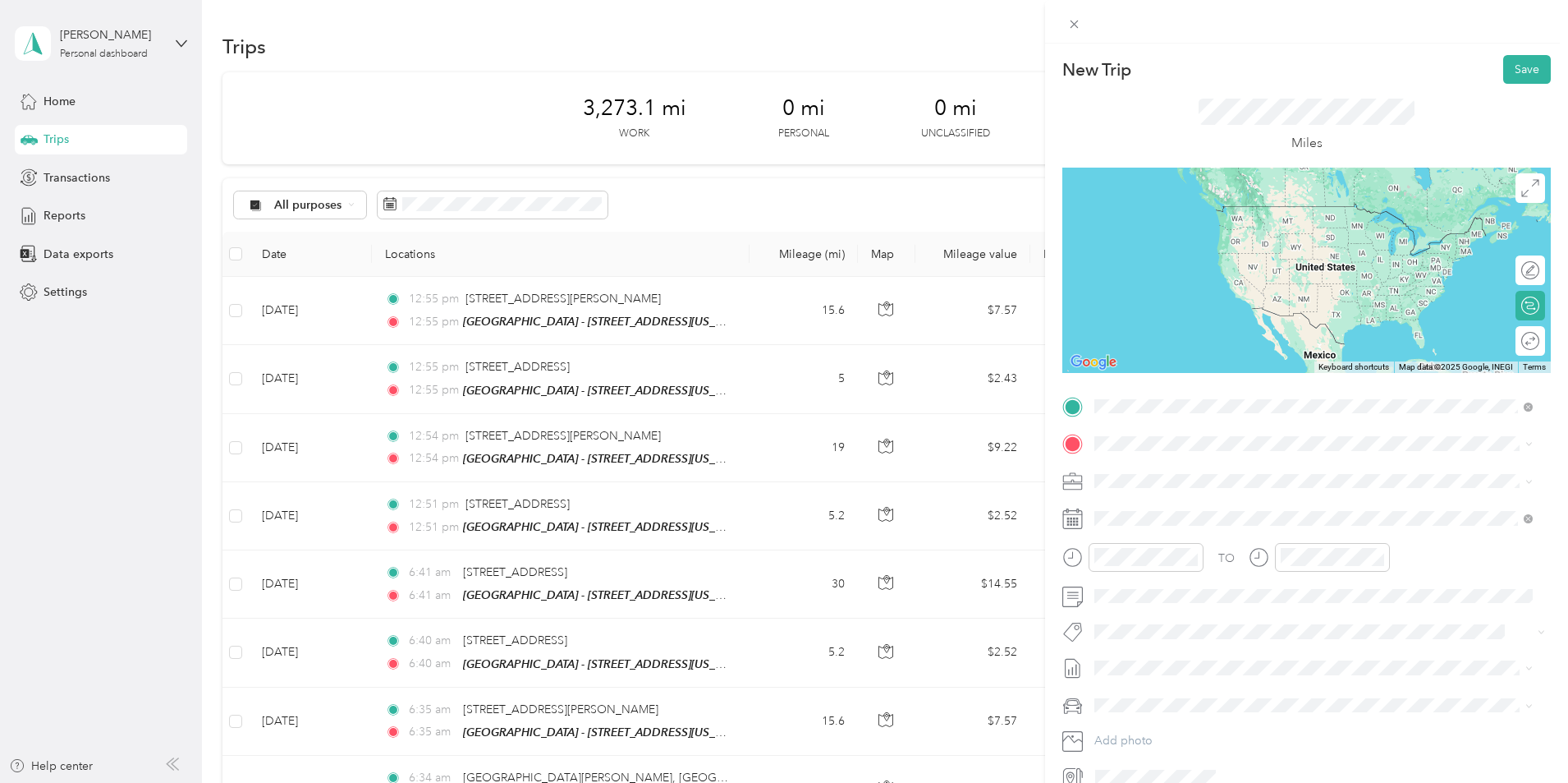
click at [1159, 464] on span "[STREET_ADDRESS][US_STATE]" at bounding box center [1207, 466] width 164 height 15
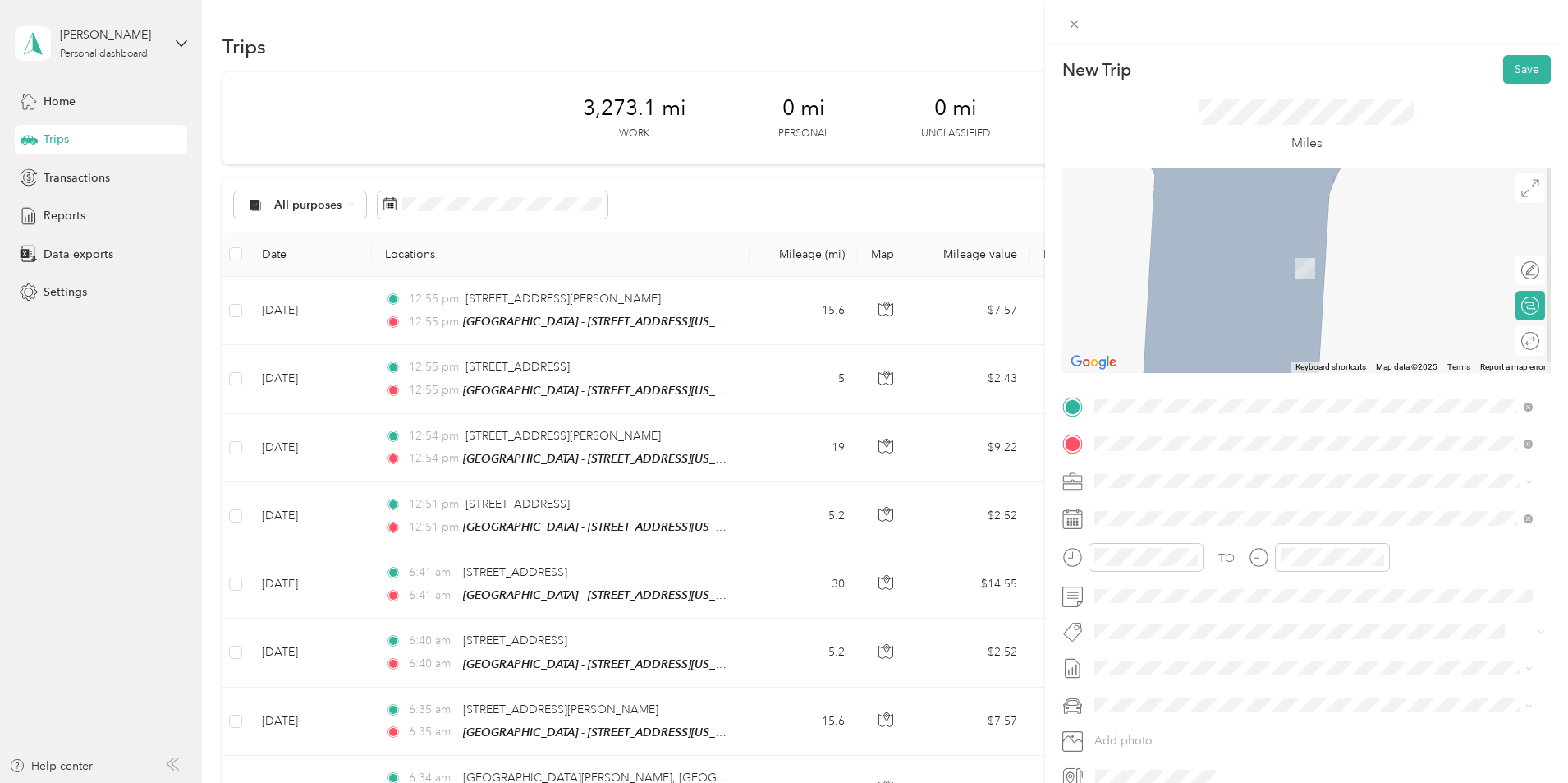
click at [1185, 534] on span "[STREET_ADDRESS][US_STATE]" at bounding box center [1207, 532] width 164 height 14
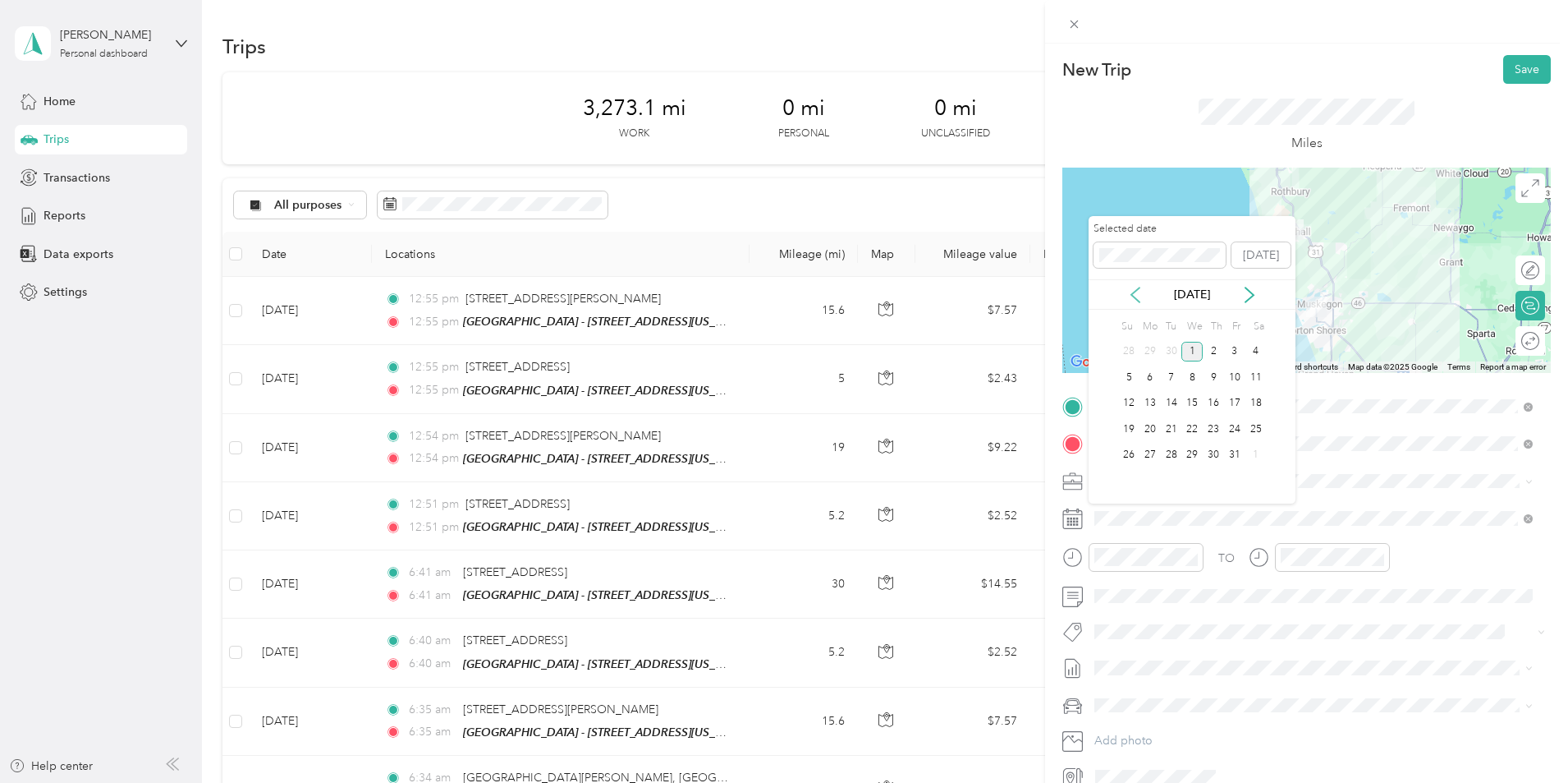
click at [1136, 295] on icon at bounding box center [1135, 294] width 16 height 16
click at [1208, 427] on div "25" at bounding box center [1213, 429] width 21 height 20
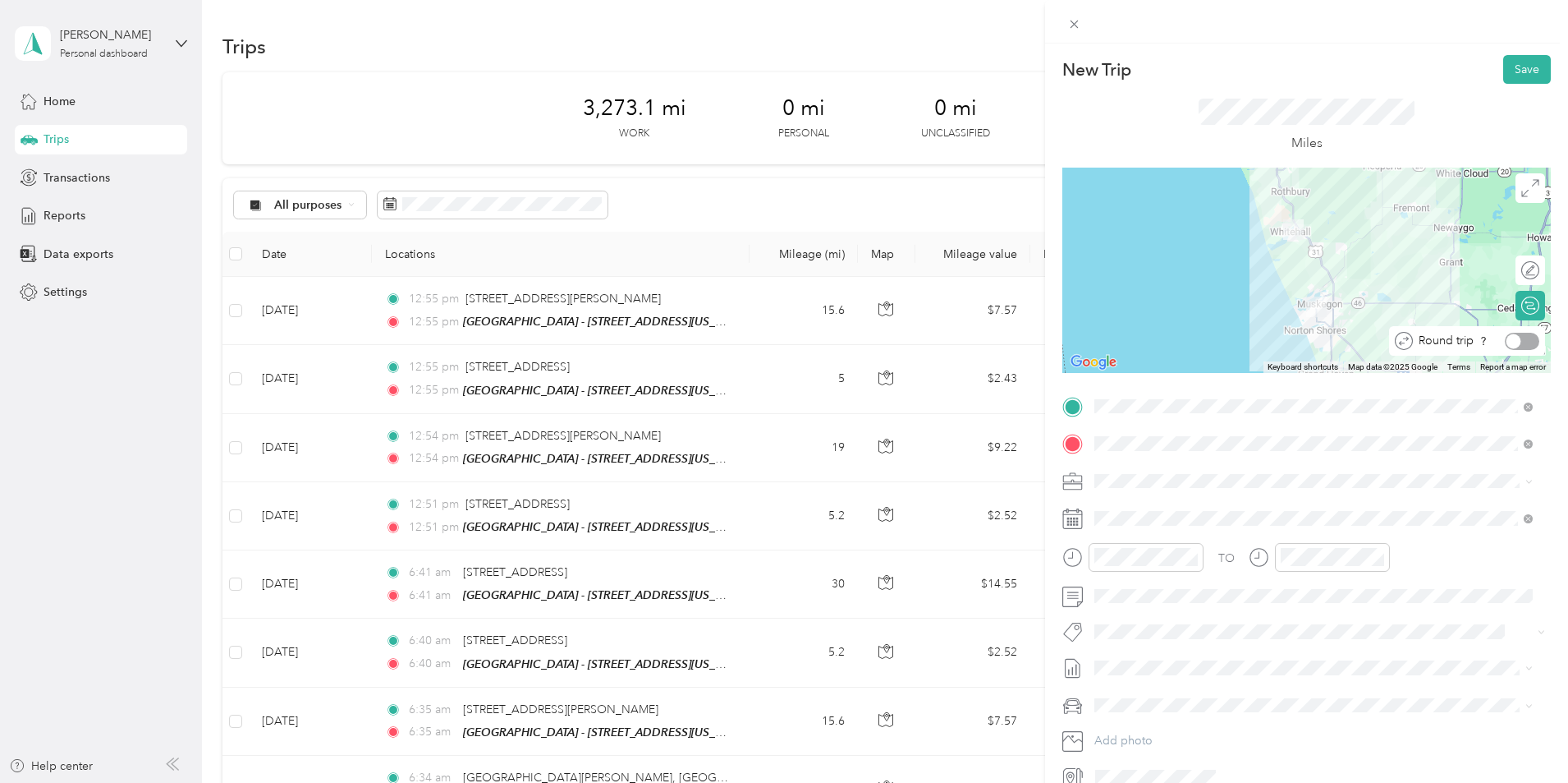
click at [1519, 345] on div at bounding box center [1522, 342] width 35 height 17
click at [1521, 74] on button "Save" at bounding box center [1526, 70] width 47 height 29
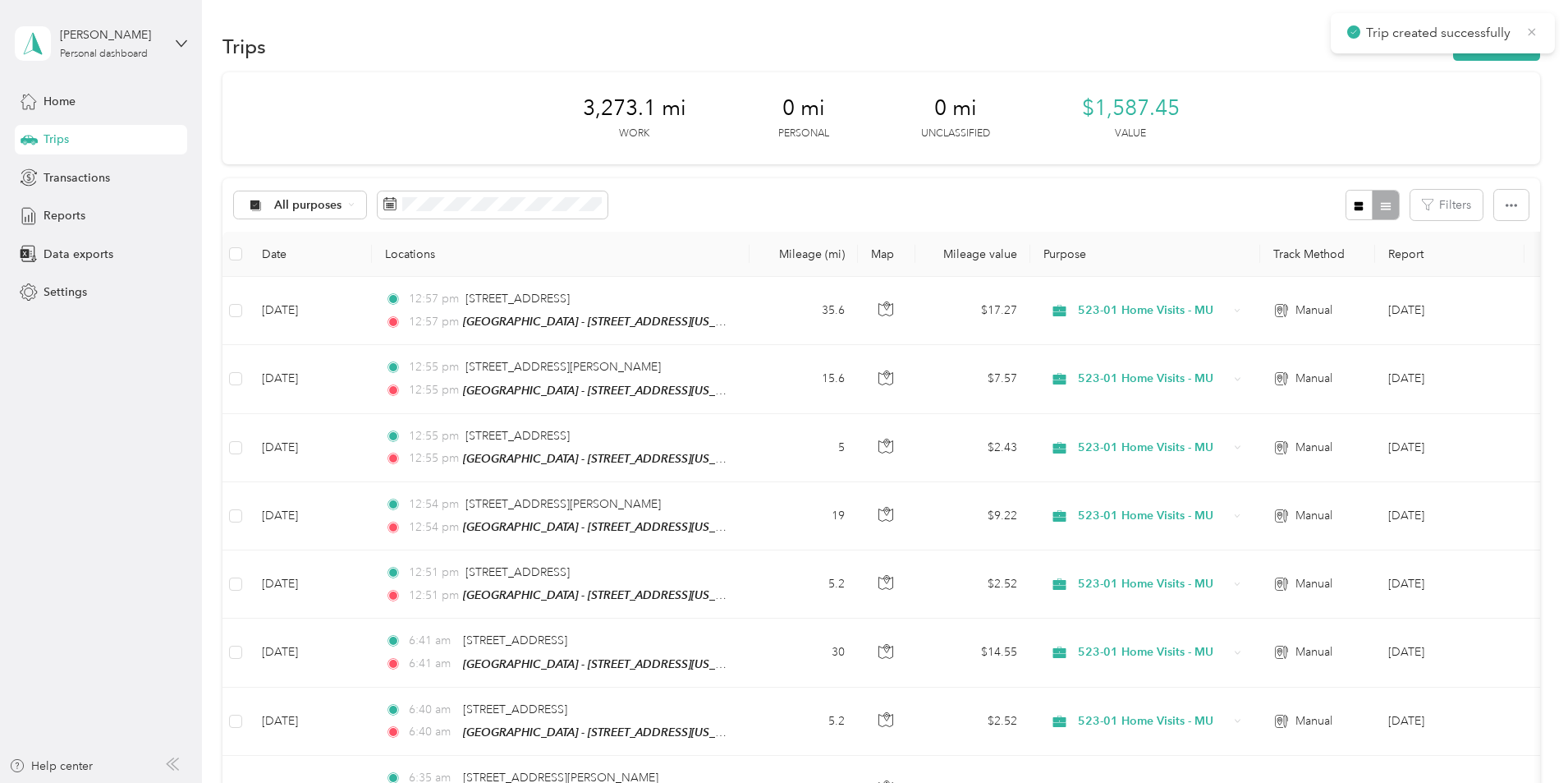
click at [1534, 28] on icon at bounding box center [1532, 31] width 14 height 15
click at [1453, 54] on button "New trip" at bounding box center [1496, 46] width 87 height 29
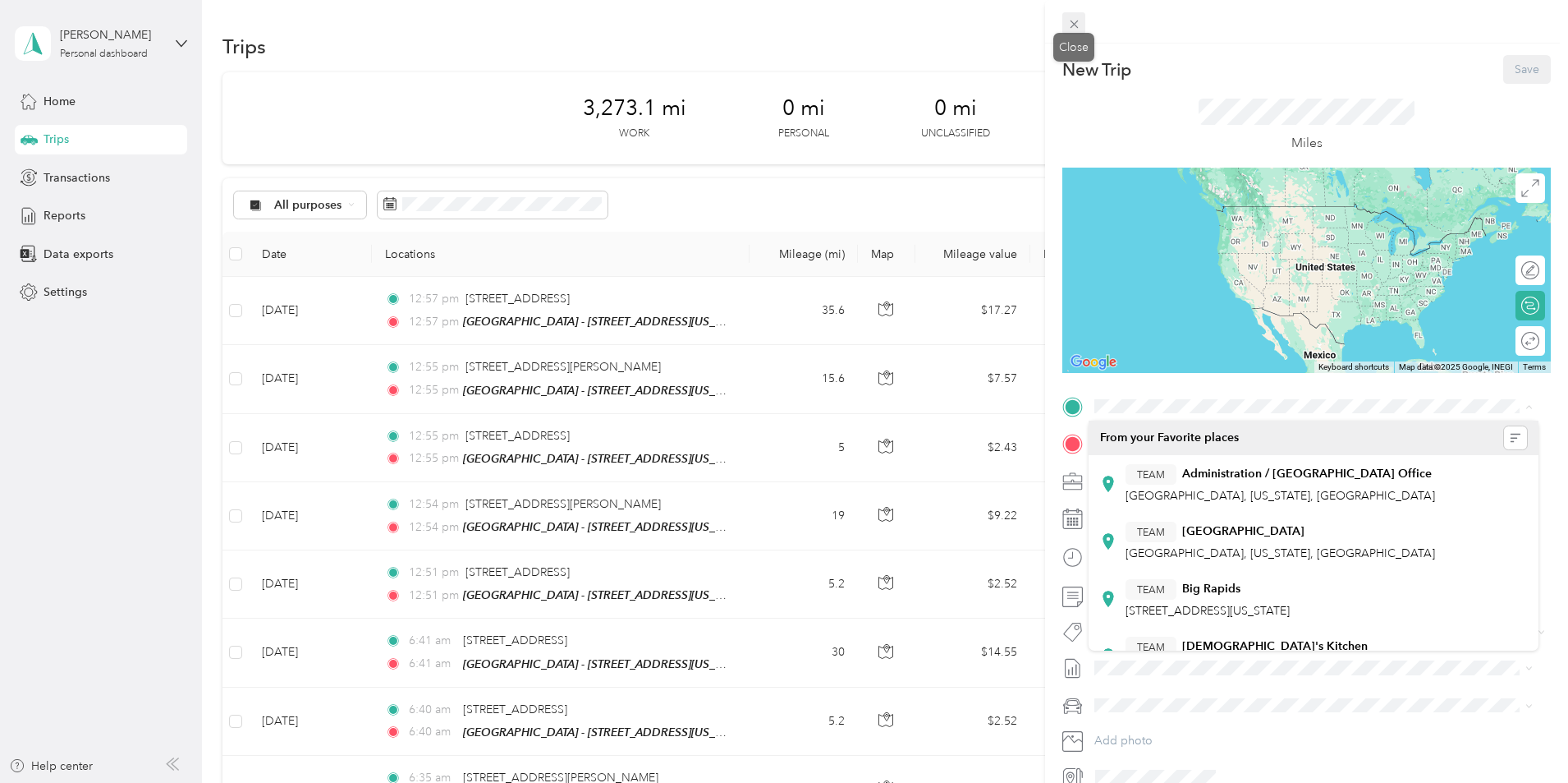
click at [1077, 20] on icon at bounding box center [1074, 24] width 8 height 8
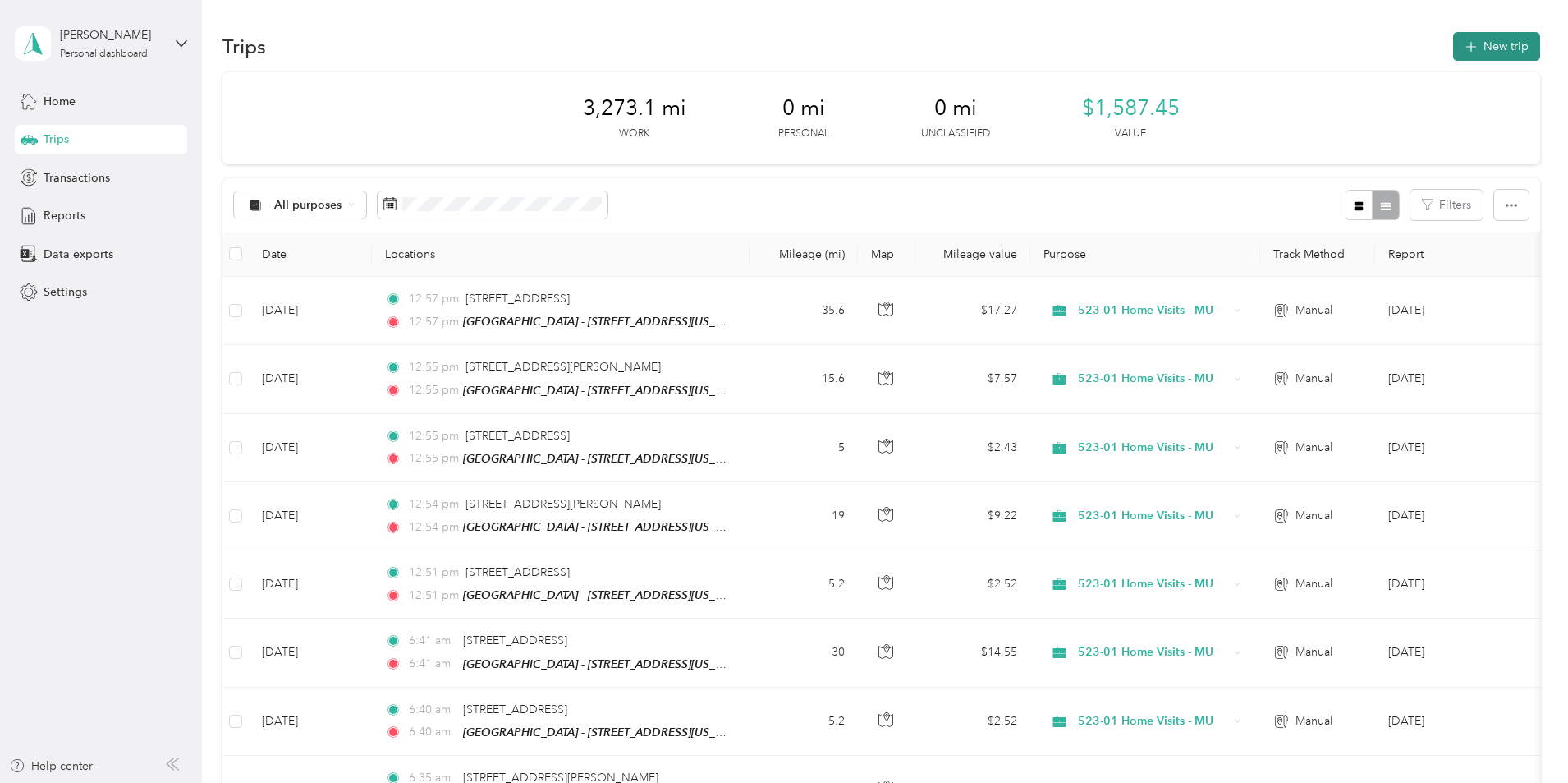
click at [1453, 40] on button "New trip" at bounding box center [1496, 46] width 87 height 29
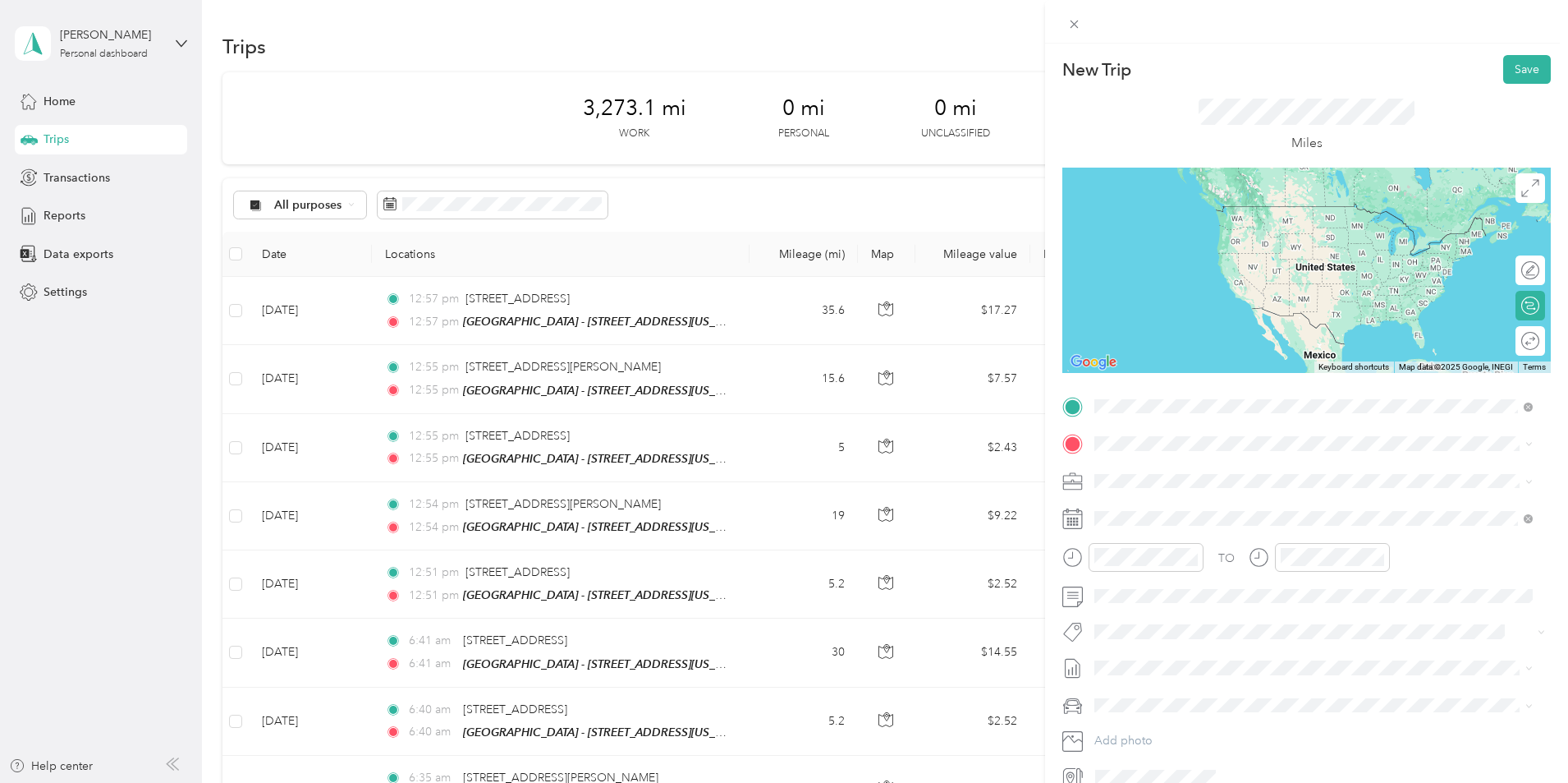
click at [1179, 469] on span "[STREET_ADDRESS][PERSON_NAME][US_STATE]" at bounding box center [1253, 466] width 255 height 15
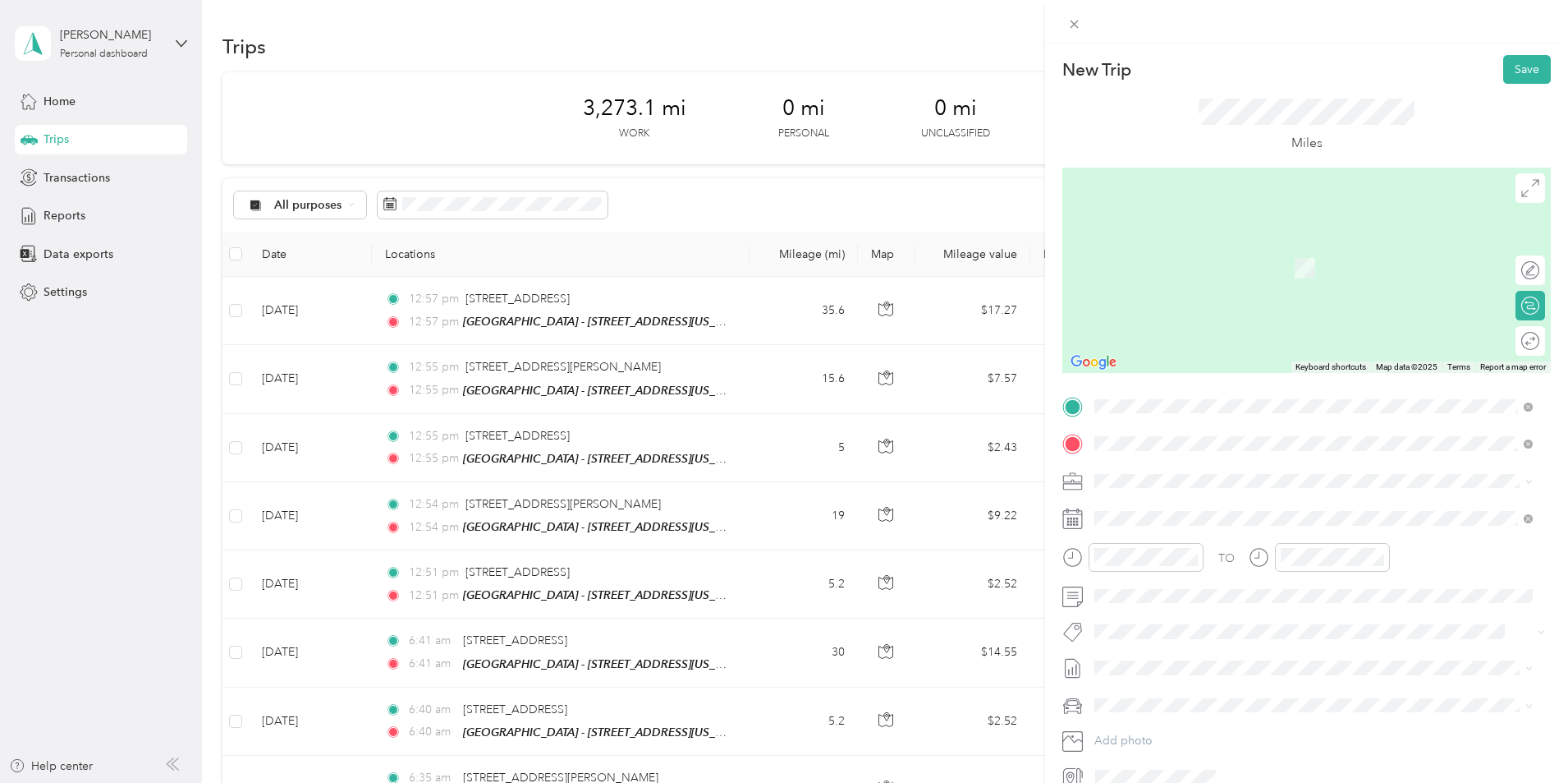
click at [1138, 534] on span "[STREET_ADDRESS][US_STATE]" at bounding box center [1207, 532] width 164 height 14
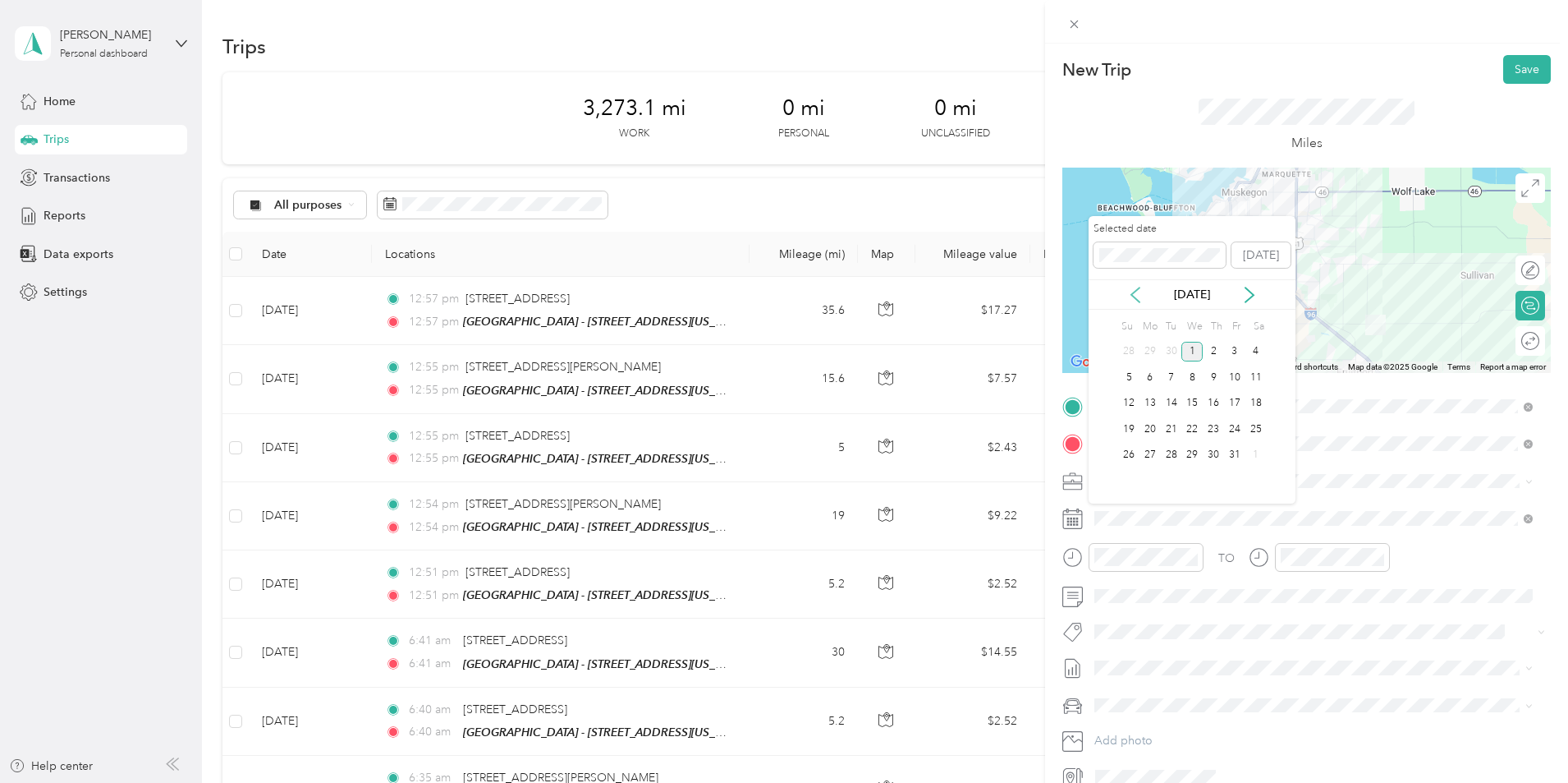
click at [1134, 293] on icon at bounding box center [1135, 294] width 16 height 16
click at [1211, 424] on div "25" at bounding box center [1213, 429] width 21 height 20
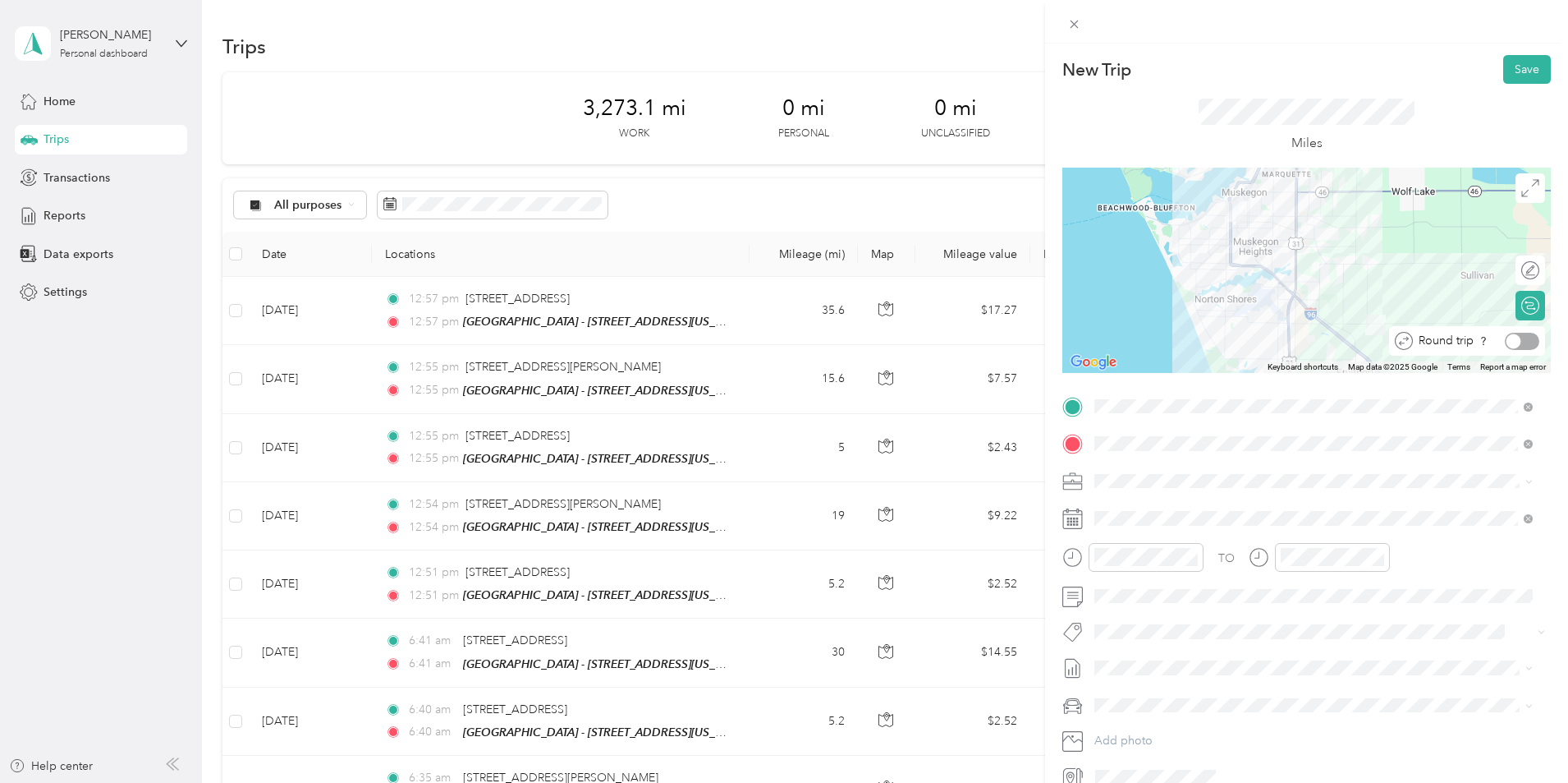
click at [1516, 340] on div at bounding box center [1522, 342] width 35 height 17
click at [1517, 68] on button "Save" at bounding box center [1526, 70] width 47 height 29
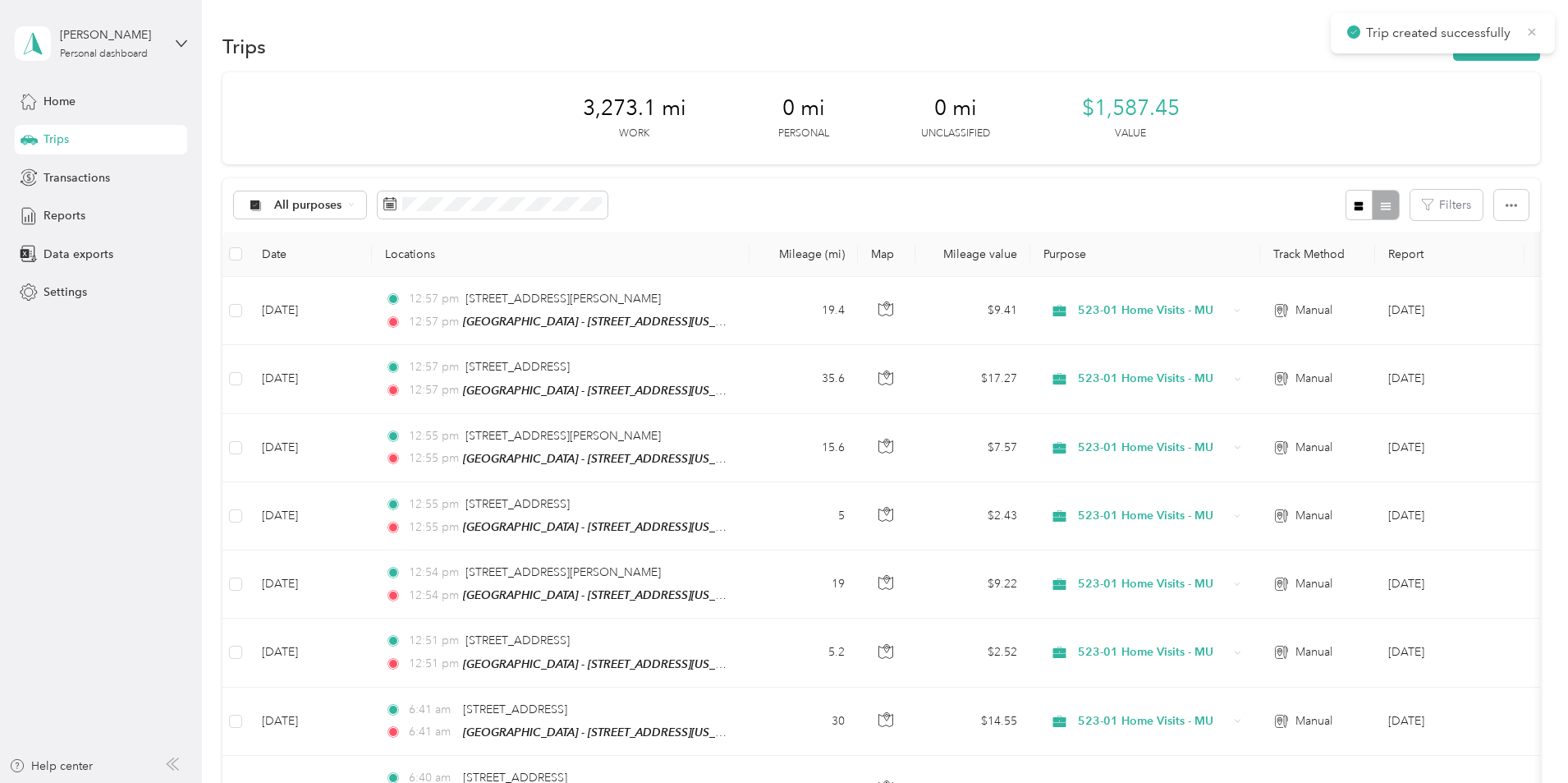
click at [1530, 39] on icon at bounding box center [1532, 31] width 14 height 15
click at [1453, 52] on button "New trip" at bounding box center [1496, 46] width 87 height 29
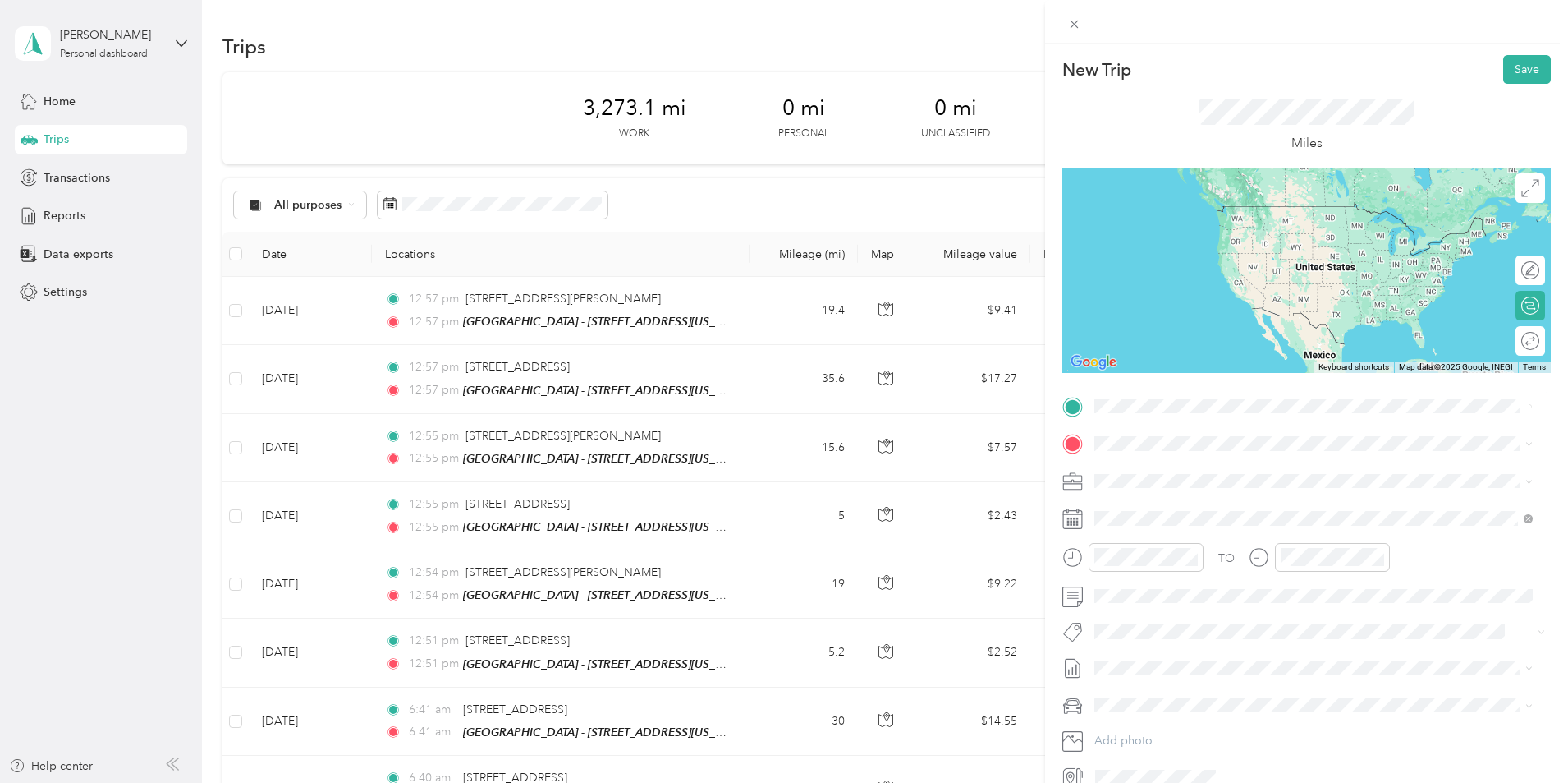
click at [1168, 469] on span "[STREET_ADDRESS][US_STATE]" at bounding box center [1207, 466] width 164 height 15
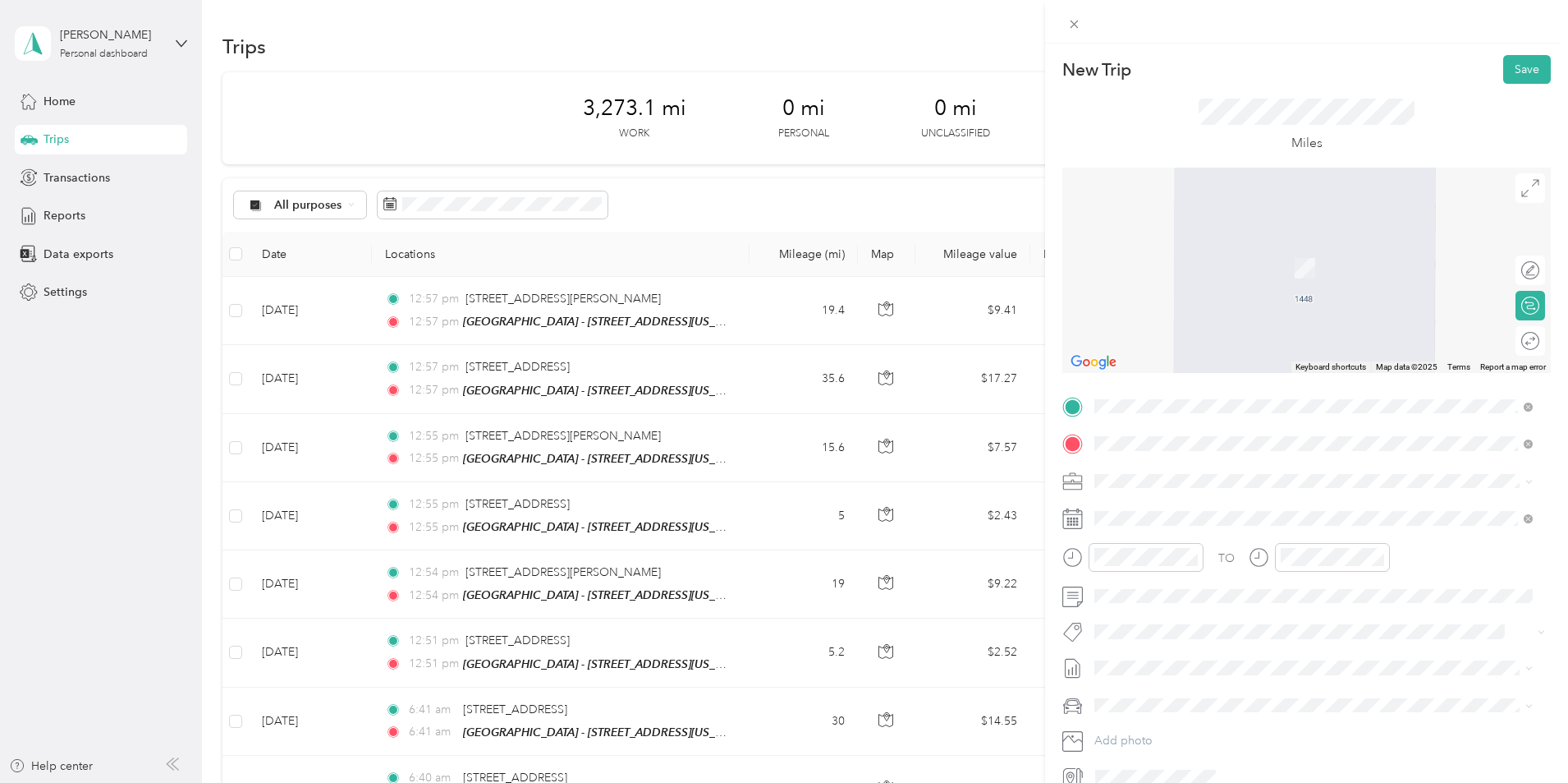
click at [1198, 521] on div "TEAM Muskegon - [STREET_ADDRESS]" at bounding box center [1241, 511] width 233 height 20
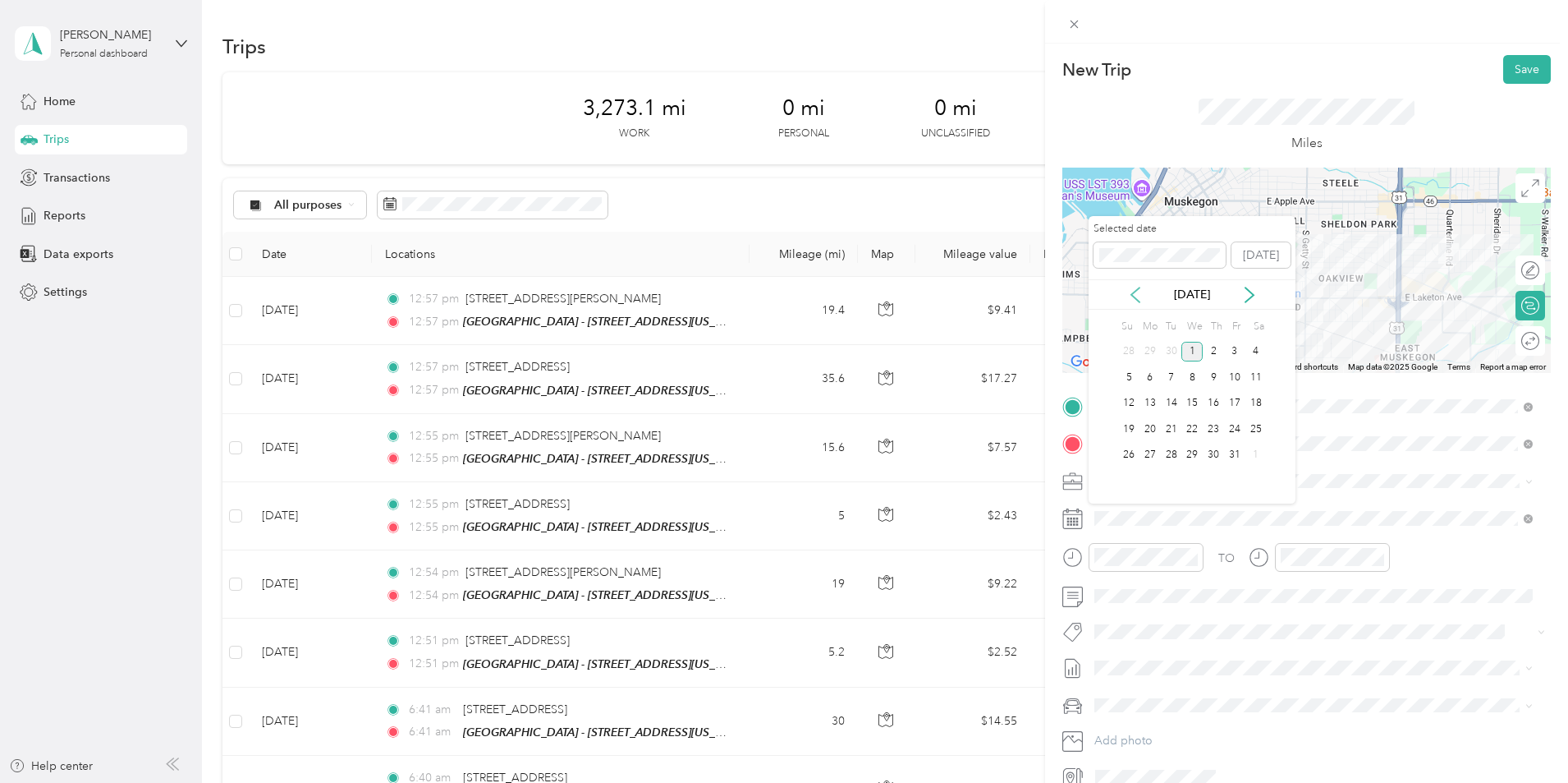
click at [1139, 294] on icon at bounding box center [1135, 294] width 16 height 16
click at [1232, 421] on div "26" at bounding box center [1234, 429] width 21 height 20
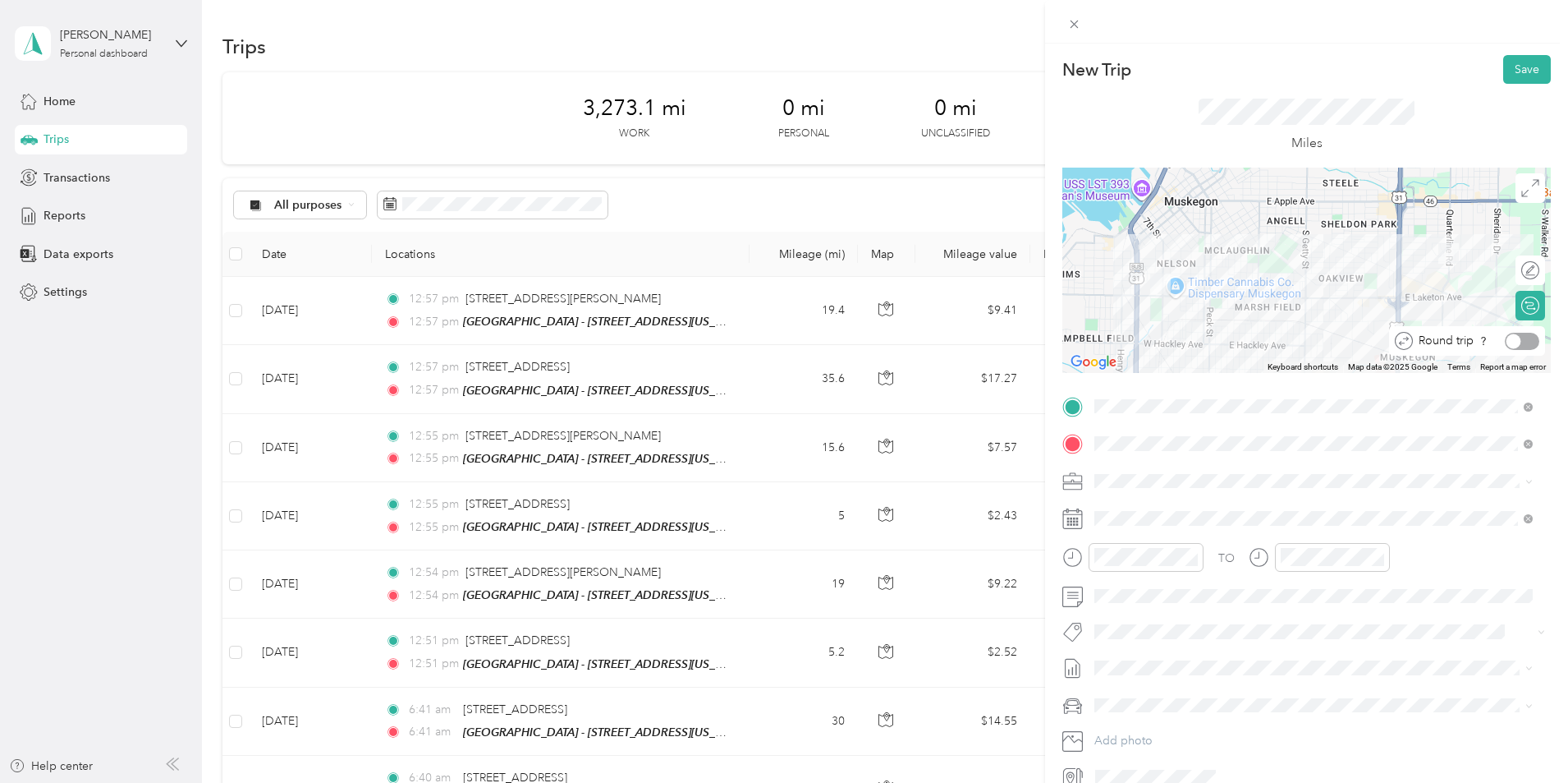
click at [1512, 340] on div at bounding box center [1522, 342] width 35 height 17
click at [1515, 75] on button "Save" at bounding box center [1526, 70] width 47 height 29
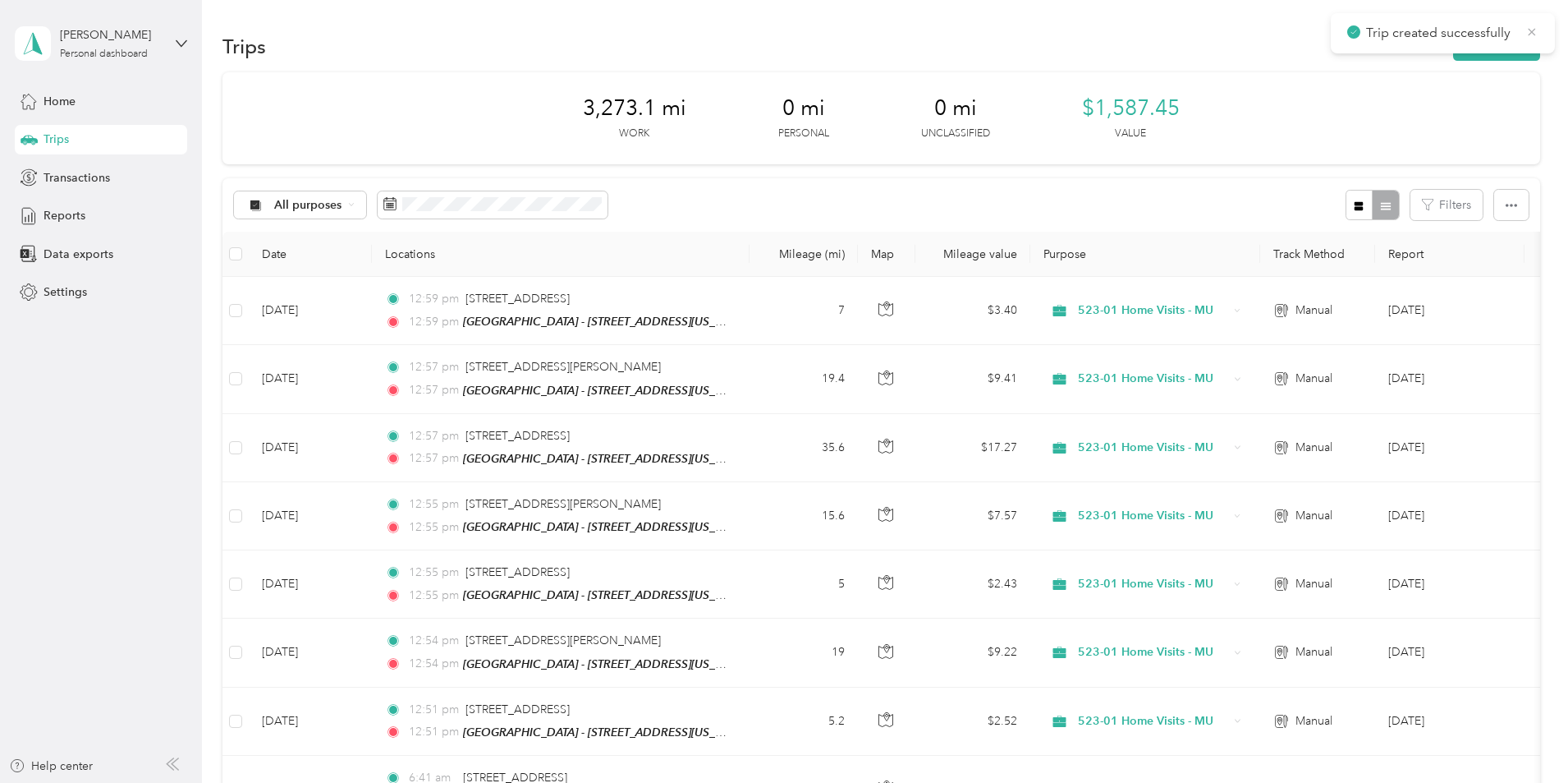
click at [1537, 34] on icon at bounding box center [1532, 31] width 14 height 15
click at [1453, 50] on button "New trip" at bounding box center [1496, 46] width 87 height 29
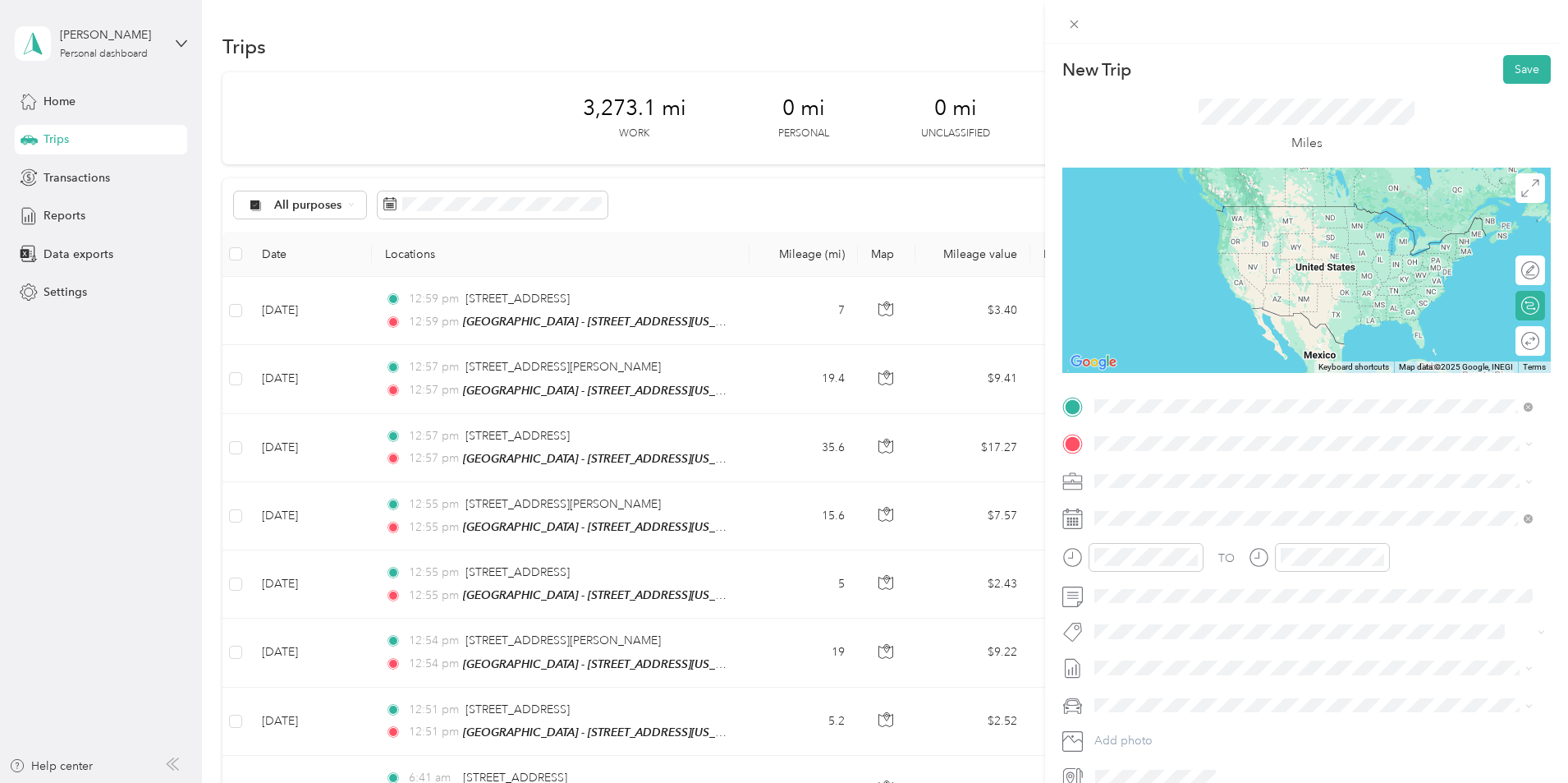
click at [1179, 473] on span "[STREET_ADDRESS][PERSON_NAME][US_STATE]" at bounding box center [1253, 466] width 255 height 15
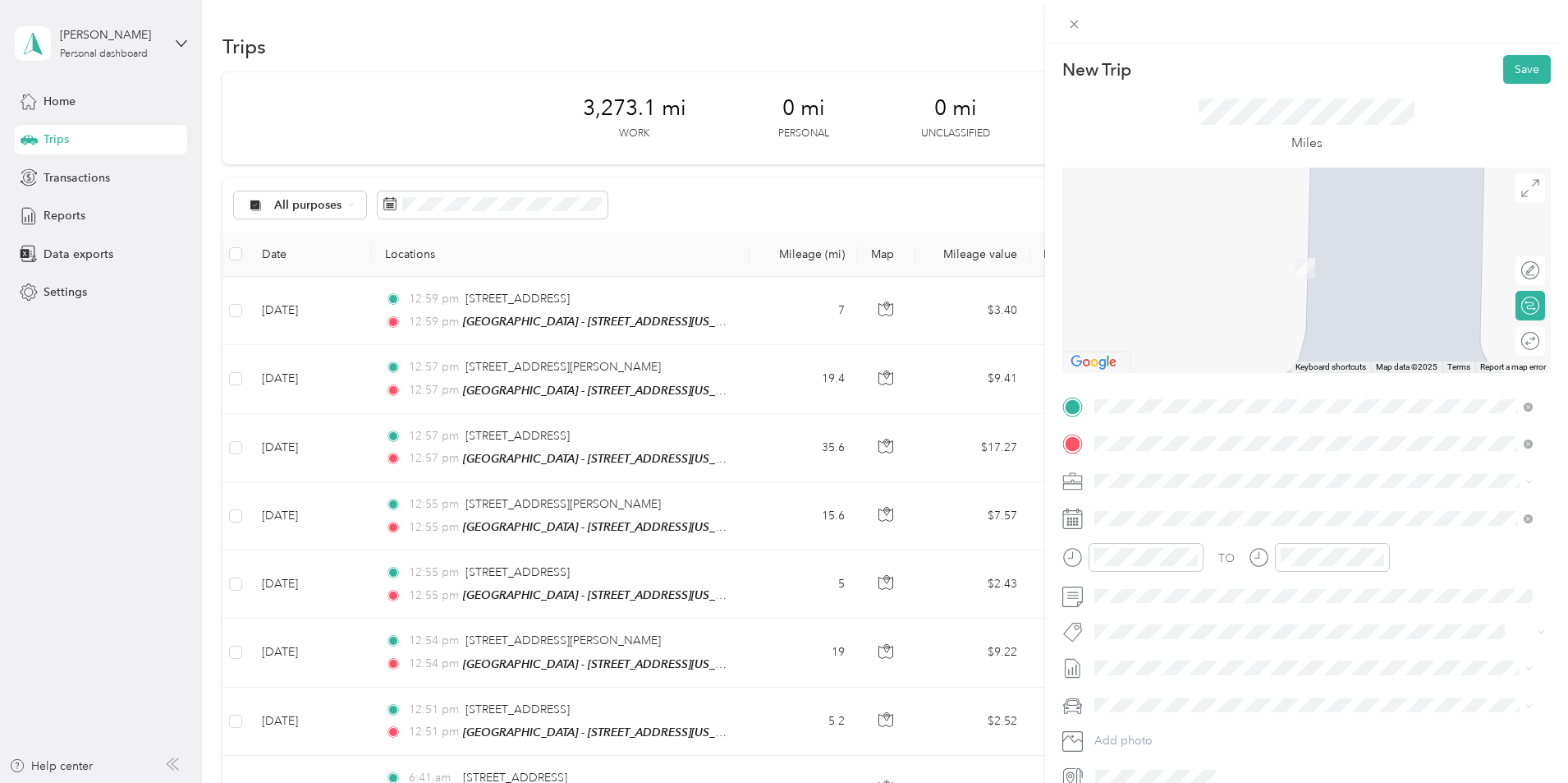
click at [1169, 512] on button "TEAM" at bounding box center [1150, 511] width 51 height 20
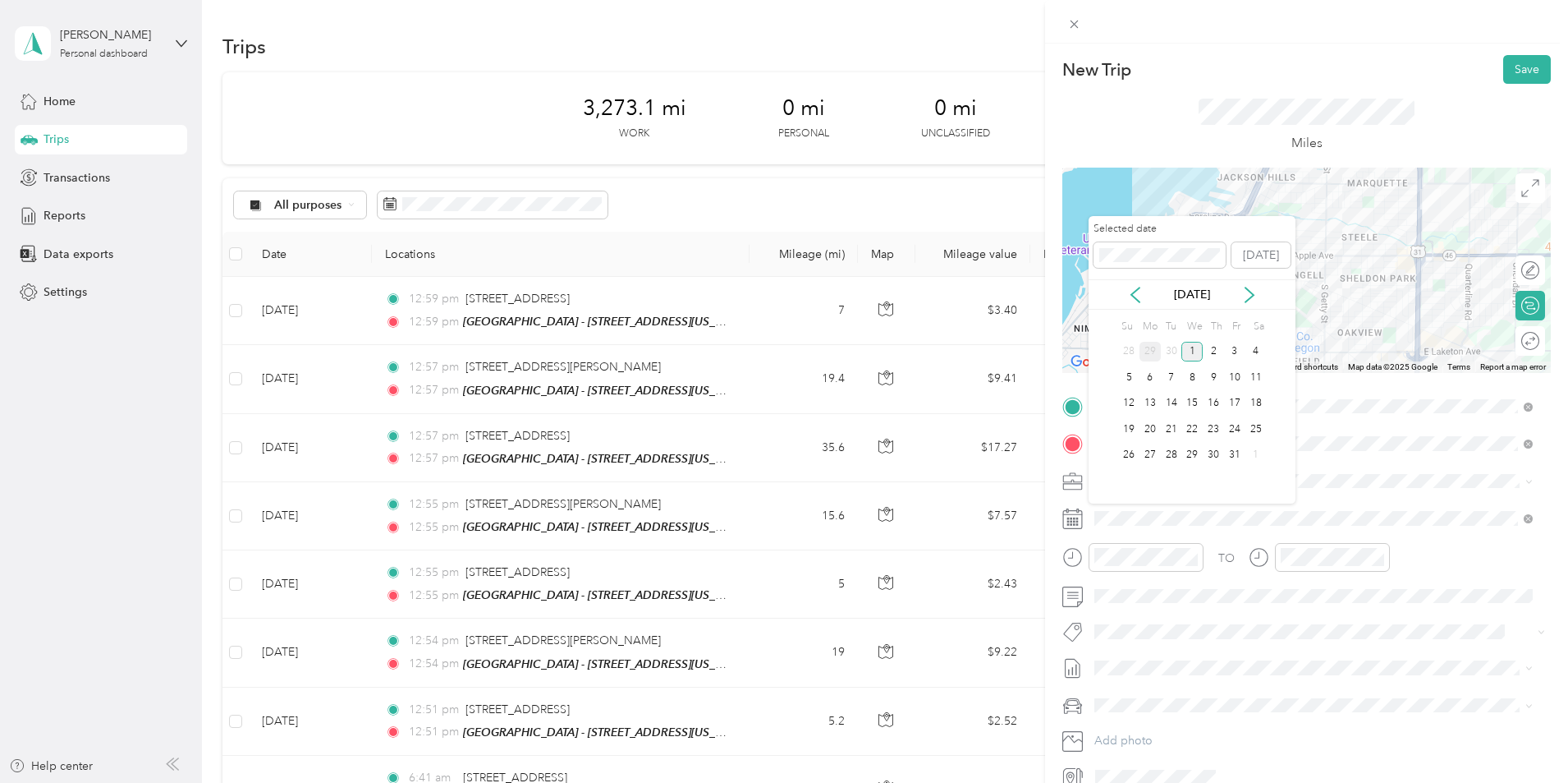
click at [1147, 355] on div "29" at bounding box center [1150, 351] width 21 height 20
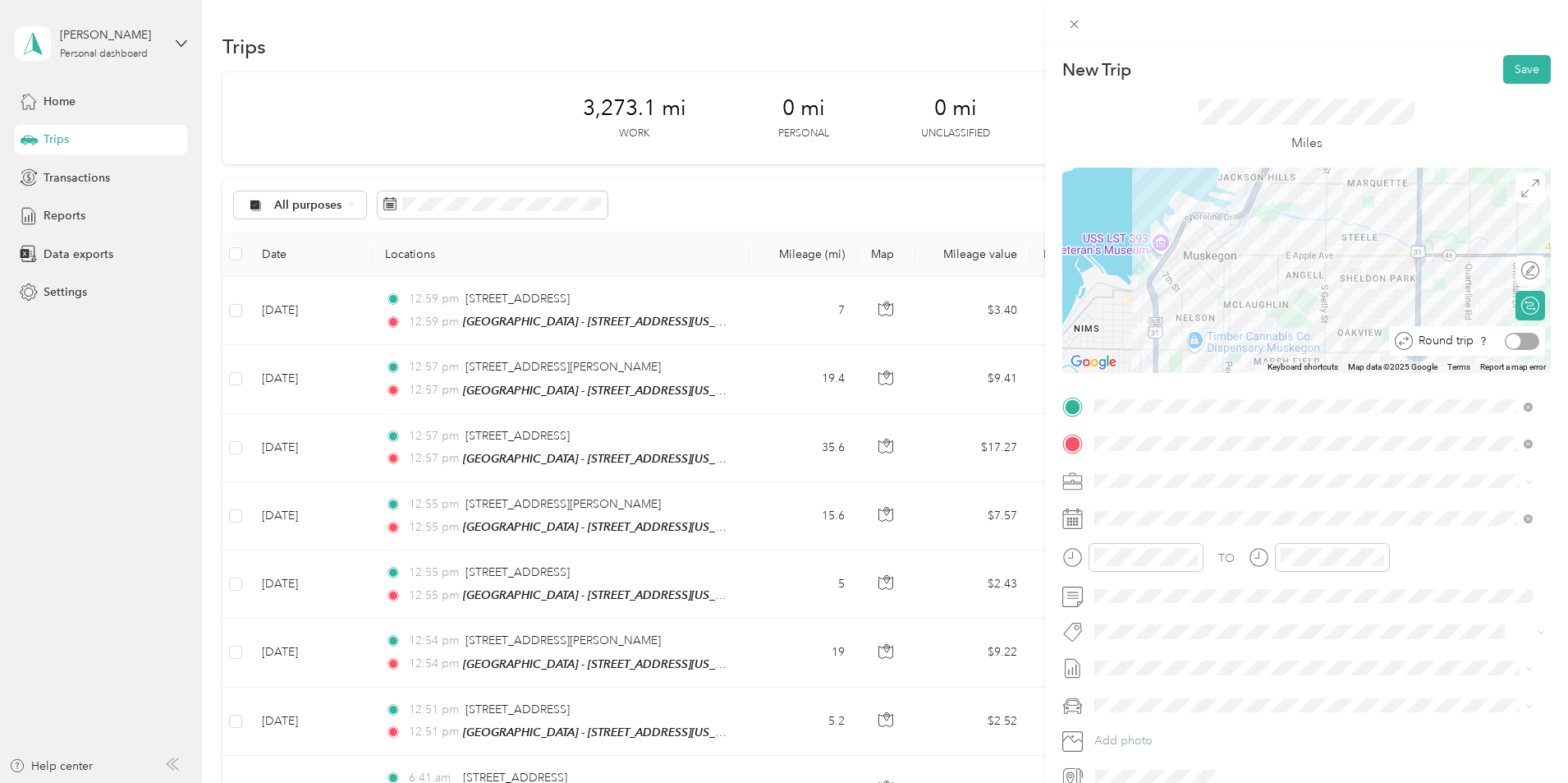
click at [1522, 343] on div at bounding box center [1522, 342] width 35 height 17
click at [1521, 65] on button "Save" at bounding box center [1526, 70] width 47 height 29
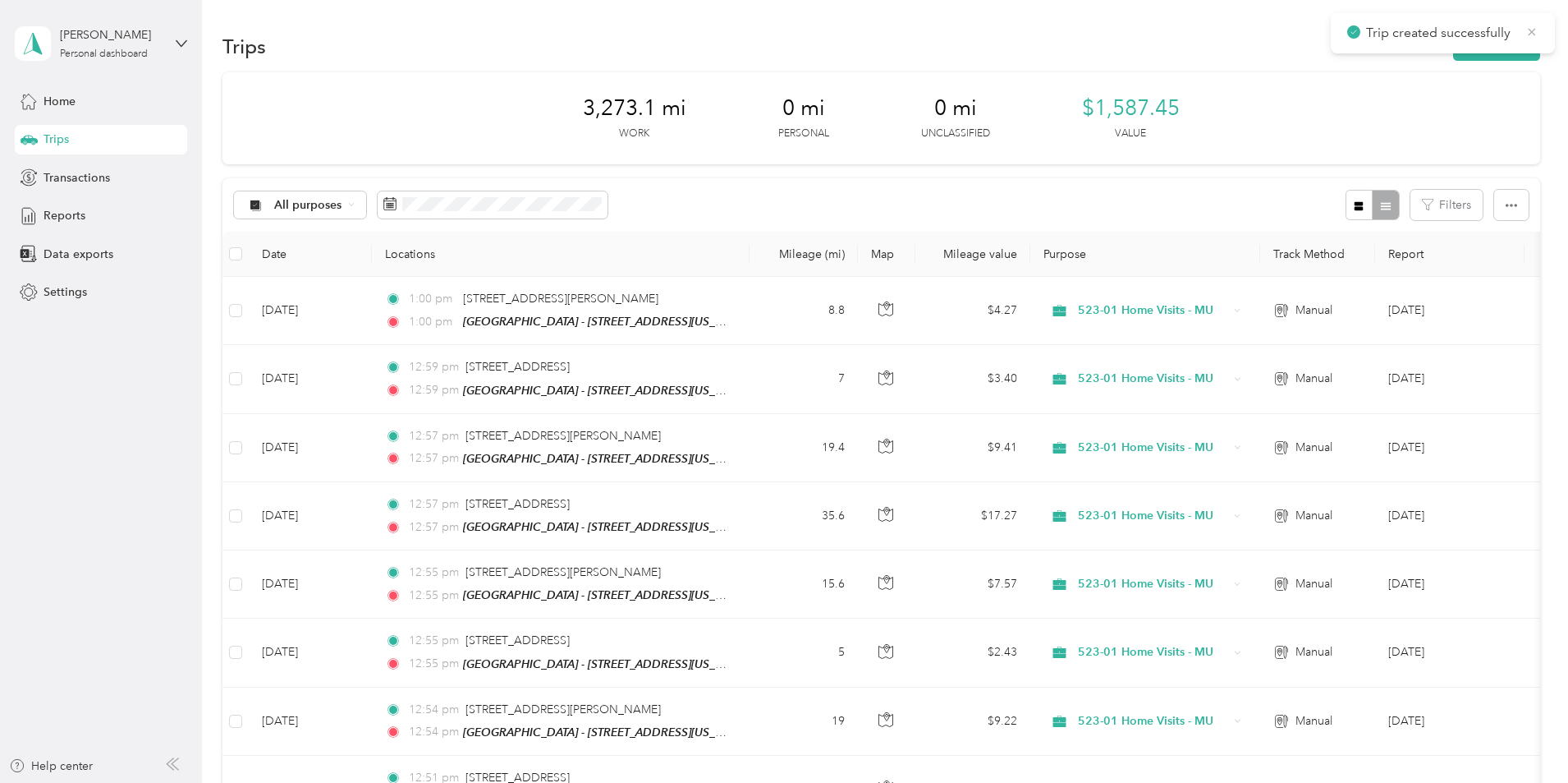
click at [1531, 32] on icon at bounding box center [1532, 32] width 8 height 8
click at [1453, 47] on button "New trip" at bounding box center [1496, 46] width 87 height 29
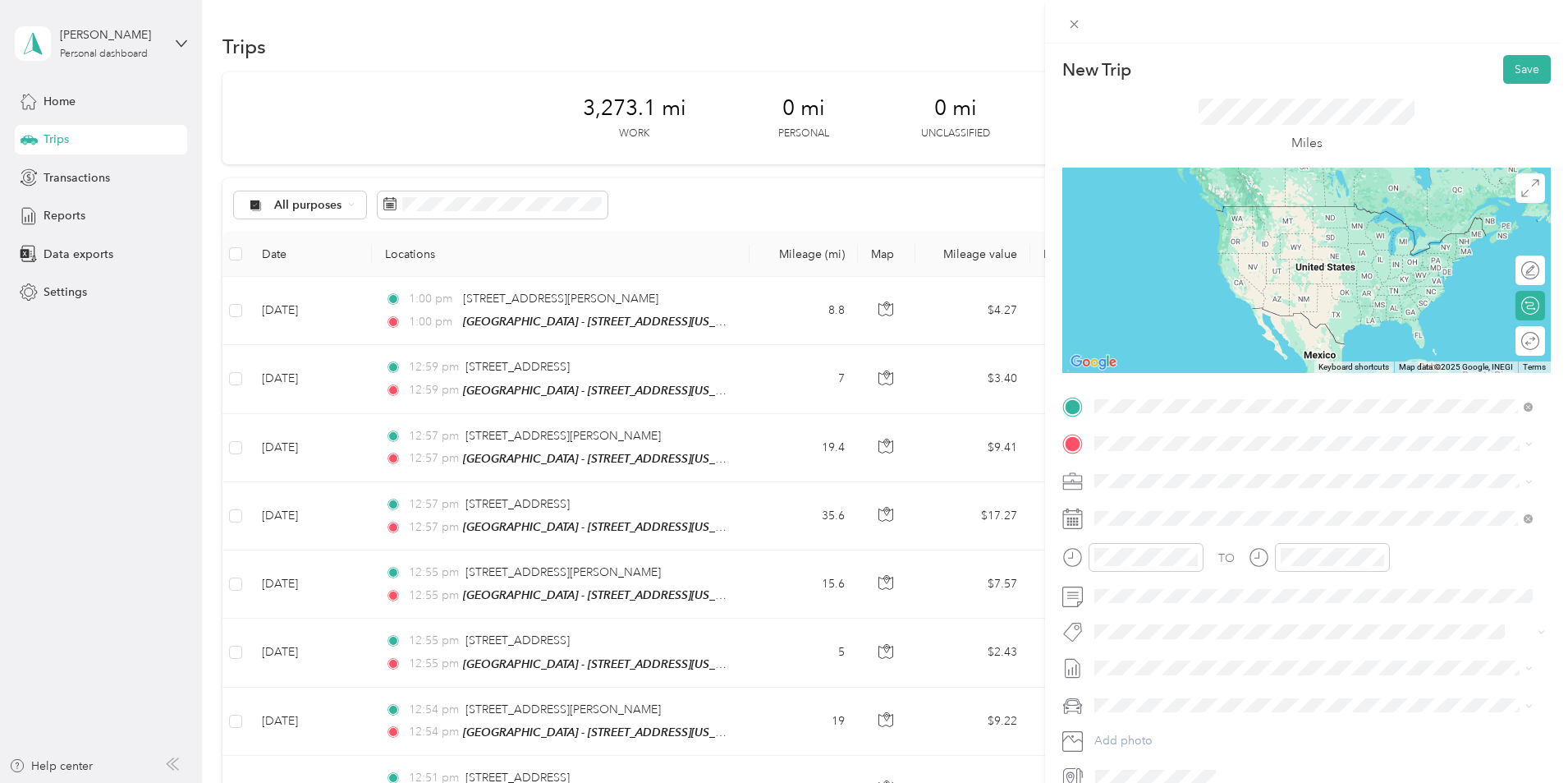
click at [1139, 461] on span "[STREET_ADDRESS][PERSON_NAME][US_STATE]" at bounding box center [1253, 466] width 255 height 15
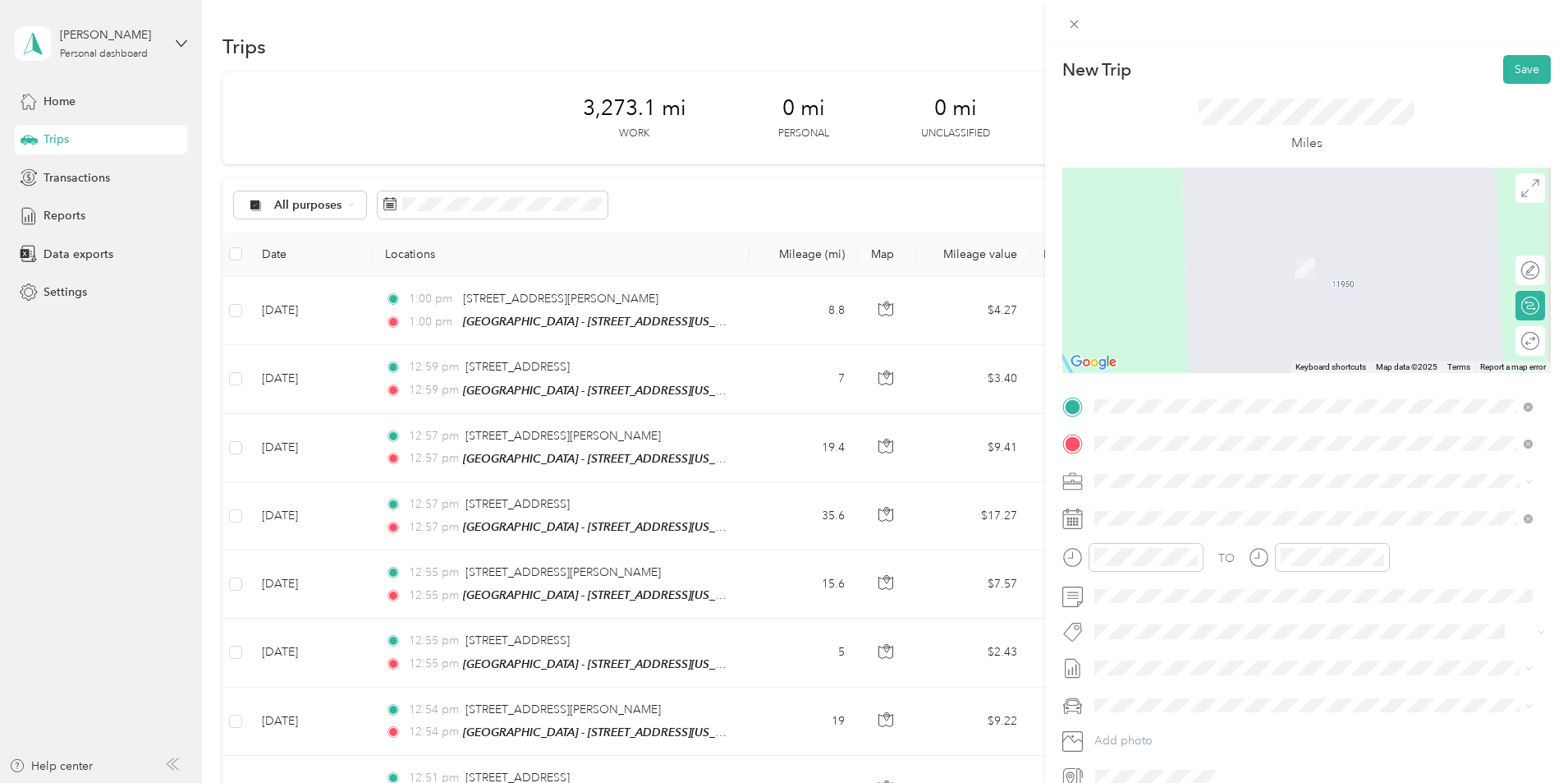
click at [1192, 513] on strong "Muskegon - [STREET_ADDRESS]" at bounding box center [1270, 511] width 176 height 15
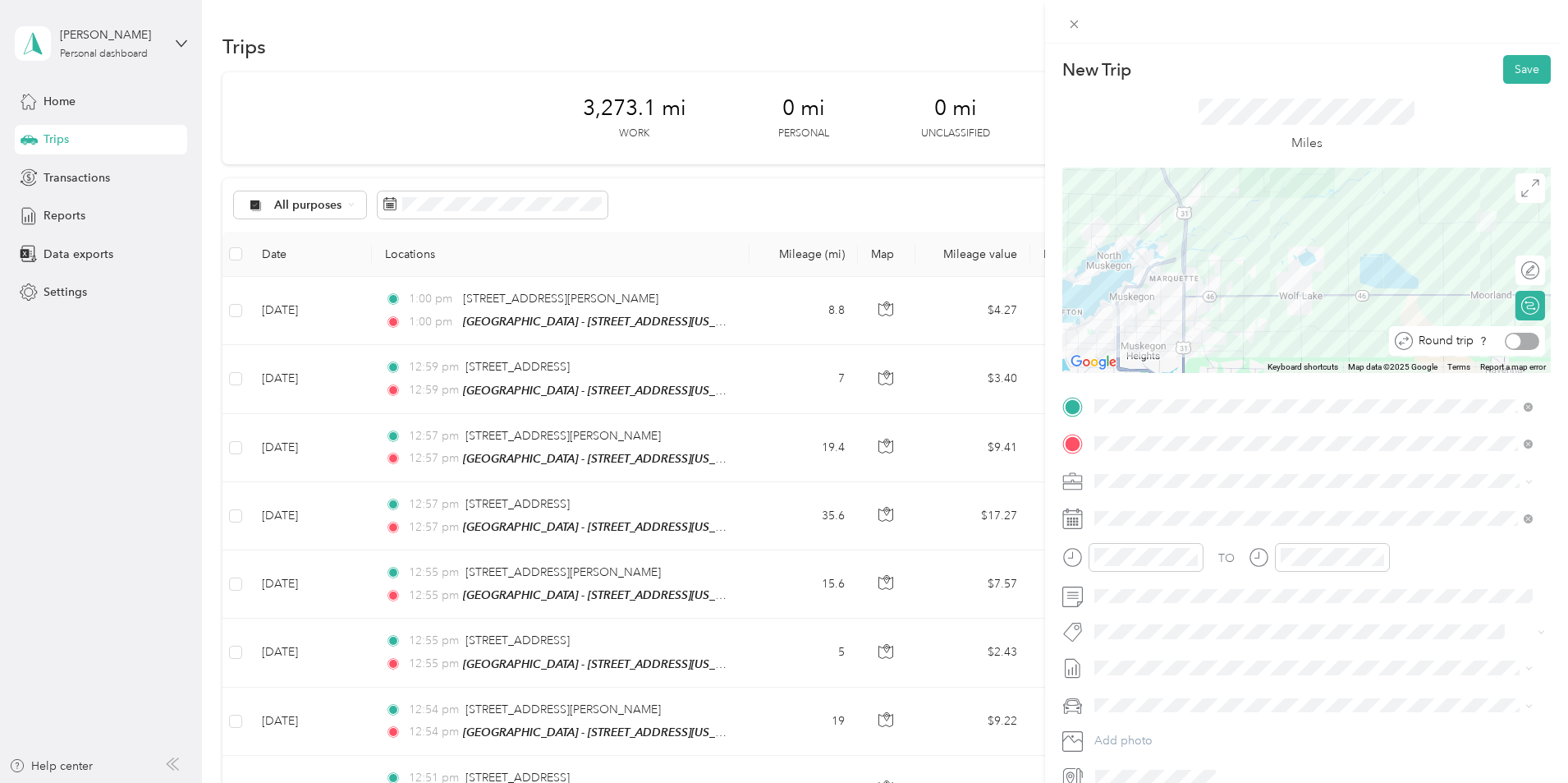
click at [1521, 346] on div at bounding box center [1522, 342] width 35 height 17
click at [1128, 527] on span at bounding box center [1319, 518] width 462 height 26
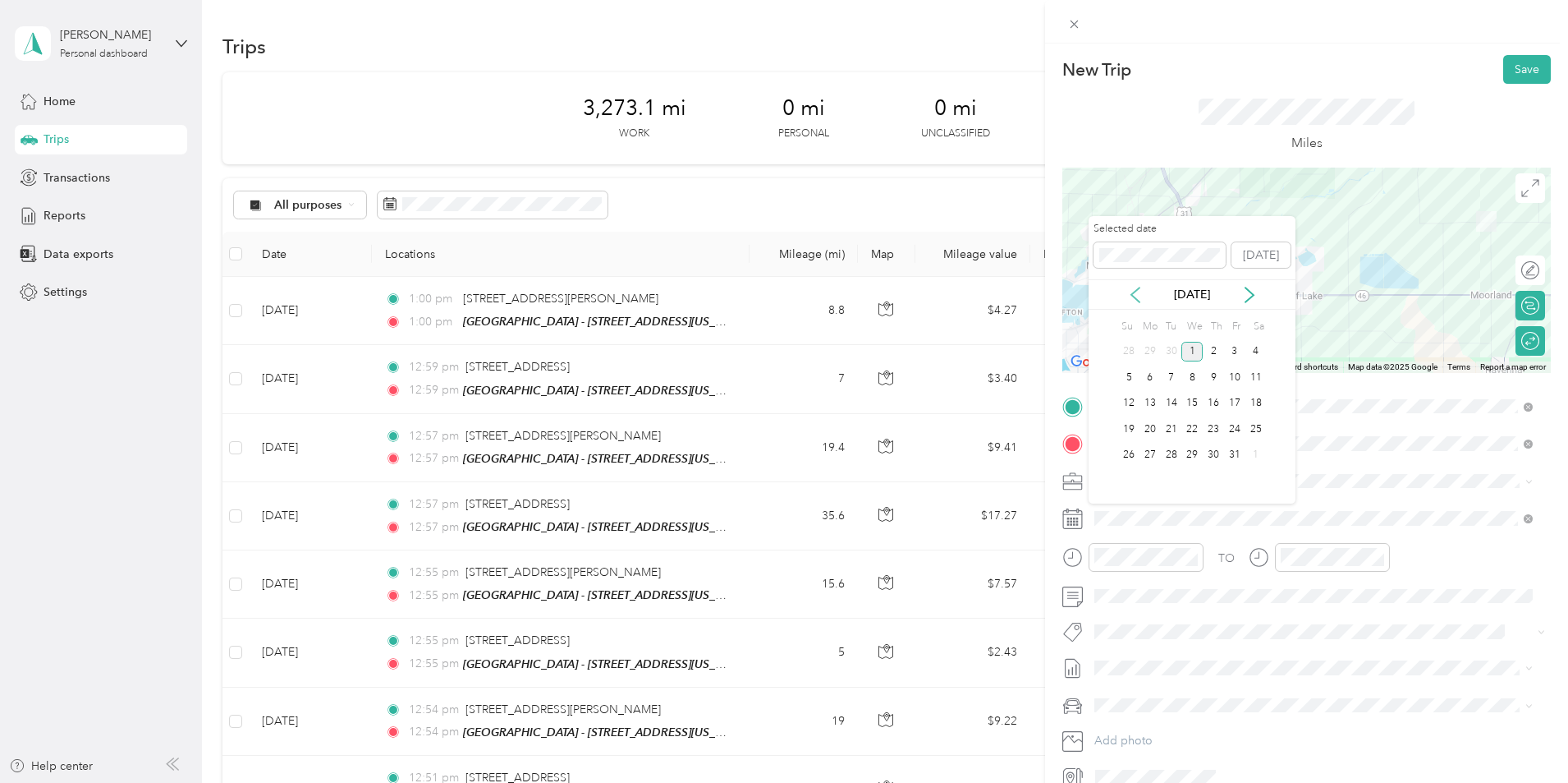
click at [1140, 297] on icon at bounding box center [1135, 294] width 16 height 16
click at [1176, 456] on div "30" at bounding box center [1171, 455] width 21 height 20
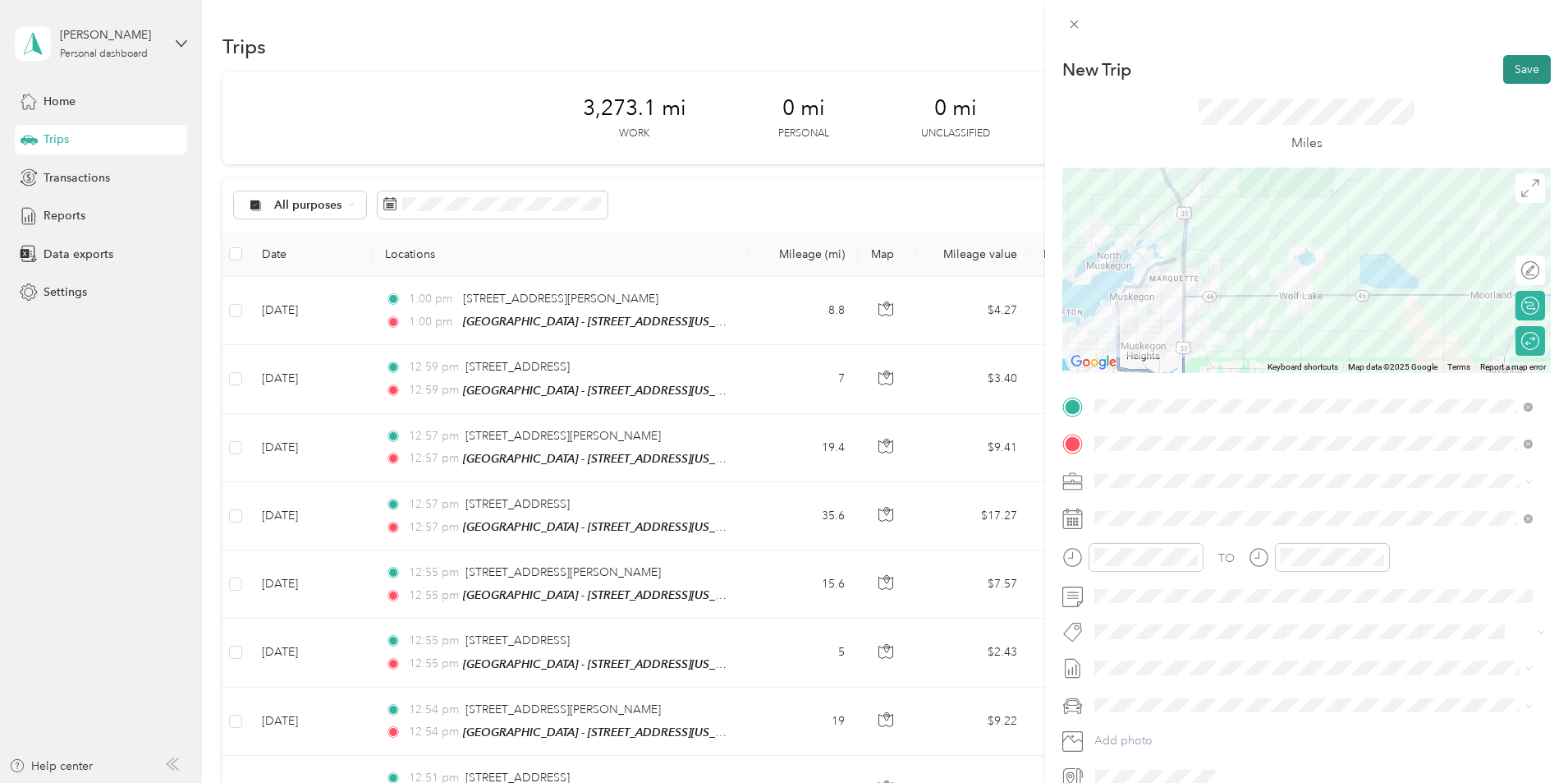
click at [1525, 65] on button "Save" at bounding box center [1526, 70] width 47 height 29
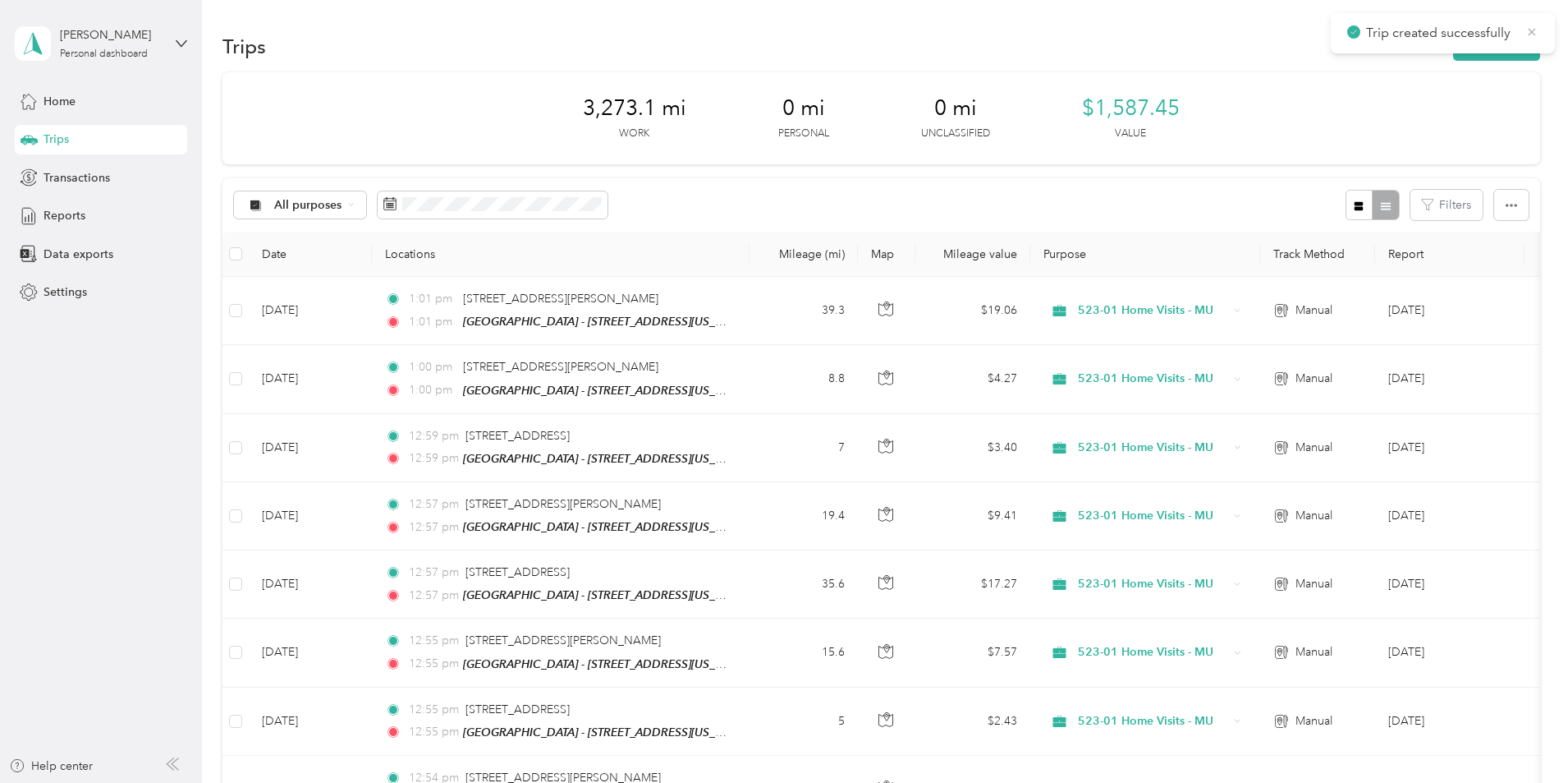
click at [1530, 33] on icon at bounding box center [1532, 32] width 8 height 8
